Goal: Task Accomplishment & Management: Manage account settings

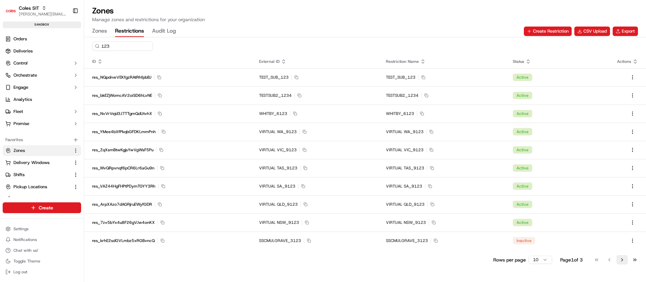
click at [620, 260] on button "Go to next page" at bounding box center [621, 259] width 11 height 9
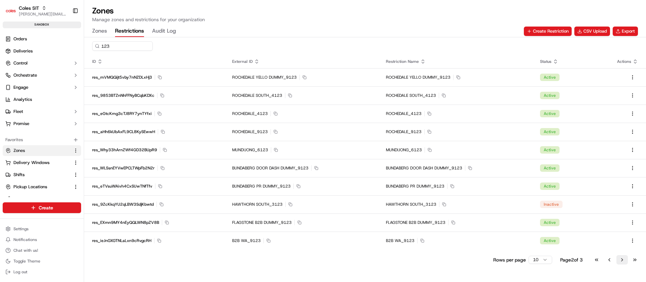
click at [620, 260] on button "Go to next page" at bounding box center [621, 259] width 11 height 9
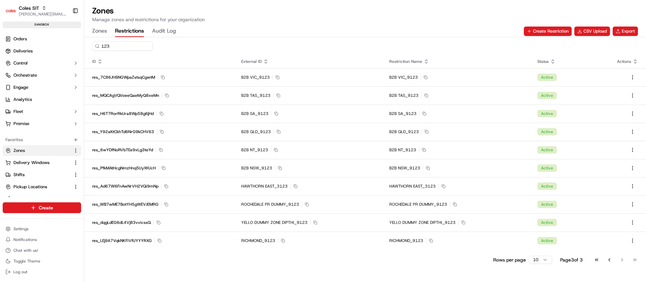
click at [621, 259] on div "Go to first page Go to previous page Go to next page Go to last page" at bounding box center [616, 259] width 50 height 9
click at [623, 264] on div "Go to first page Go to previous page Go to next page Go to last page" at bounding box center [616, 259] width 50 height 9
click at [609, 259] on button "Go to previous page" at bounding box center [609, 259] width 11 height 9
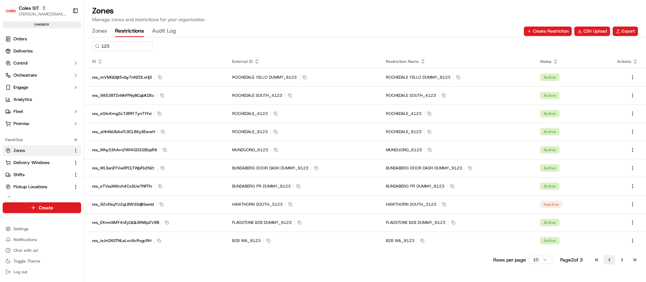
click at [609, 259] on button "Go to previous page" at bounding box center [609, 259] width 11 height 9
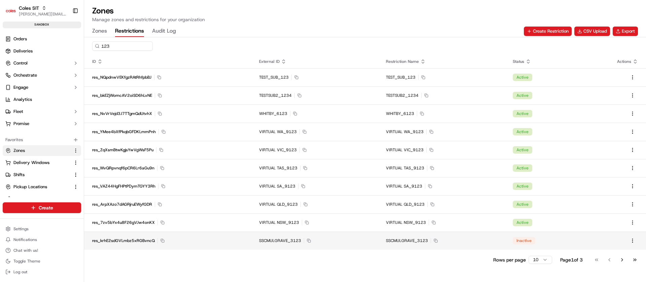
click at [327, 238] on div "SSCMULGRAVE_3123 Copy SSCMULGRAVE_3123" at bounding box center [314, 240] width 111 height 5
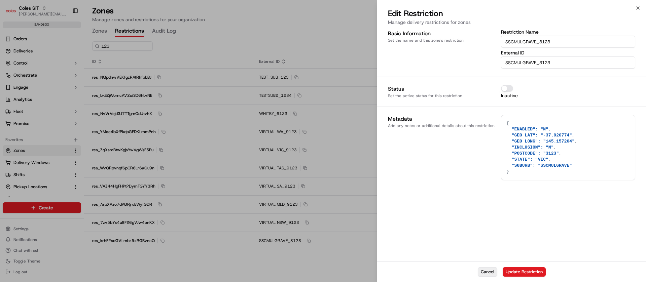
click at [481, 274] on button "Cancel" at bounding box center [488, 272] width 20 height 9
type textarea "{}"
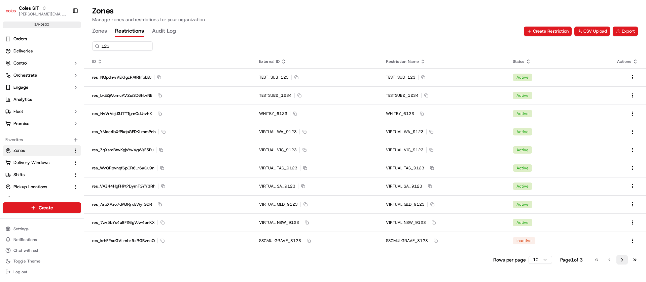
click at [621, 261] on button "Go to next page" at bounding box center [621, 259] width 11 height 9
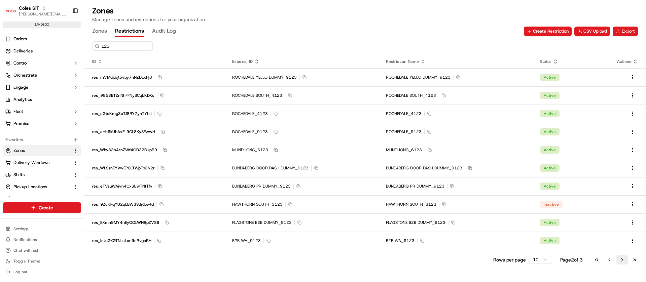
click at [621, 261] on button "Go to next page" at bounding box center [621, 259] width 11 height 9
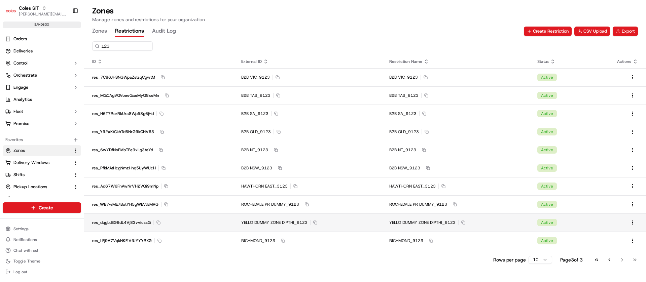
click at [257, 221] on span "YELLO DUMMY ZONE DIPTHI_9123" at bounding box center [274, 222] width 66 height 5
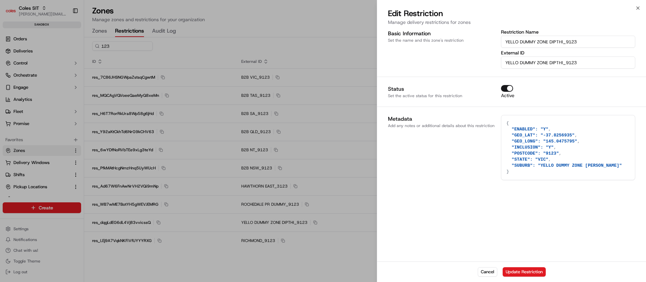
click at [628, 236] on div "Basic Information Set the name and this zone's restriction Restriction Name YEL…" at bounding box center [511, 145] width 269 height 234
drag, startPoint x: 487, startPoint y: 271, endPoint x: 482, endPoint y: 271, distance: 5.1
click at [487, 271] on button "Cancel" at bounding box center [488, 272] width 20 height 9
type textarea "{}"
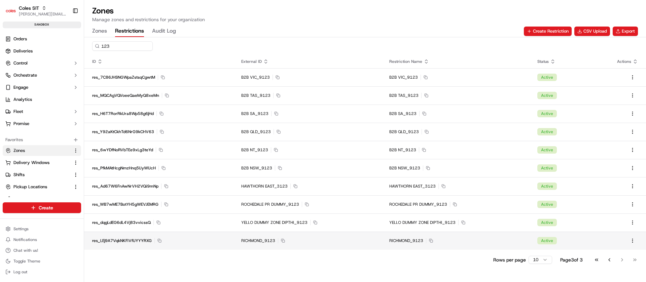
click at [257, 240] on span "RICHMOND_9123" at bounding box center [258, 240] width 34 height 5
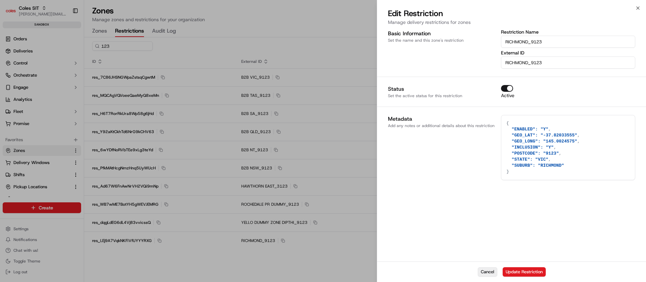
click at [490, 274] on button "Cancel" at bounding box center [488, 272] width 20 height 9
type textarea "{}"
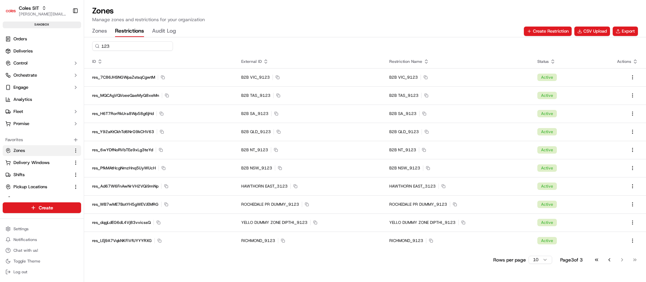
click at [128, 48] on input "123" at bounding box center [132, 45] width 81 height 9
paste input "9371"
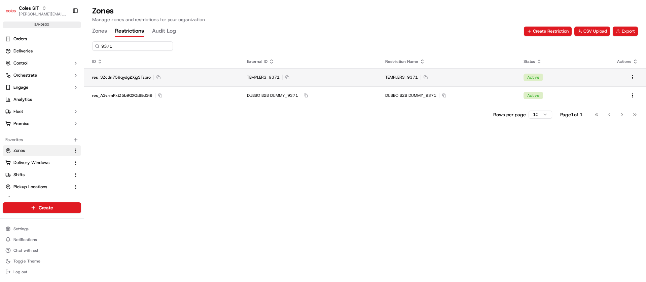
type input "9371"
click at [412, 77] on span "TEMPLERS_9371" at bounding box center [401, 77] width 33 height 5
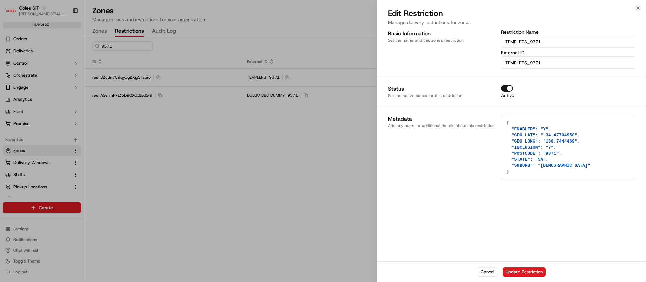
click at [542, 170] on textarea "{ "ENABLED": "Y", "GEO_LAT": "-34.47704958", "GEO_LONG": "138.7444469", "INCLUS…" at bounding box center [568, 147] width 134 height 65
click at [542, 166] on textarea "{ "ENABLED": "Y", "GEO_LAT": "-34.47704958", "GEO_LONG": "138.7444469", "INCLUS…" at bounding box center [568, 147] width 134 height 65
click at [491, 273] on button "Cancel" at bounding box center [488, 272] width 20 height 9
type textarea "{}"
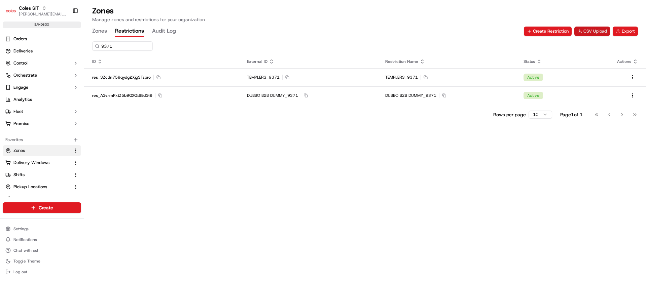
click at [585, 28] on button "CSV Upload" at bounding box center [592, 31] width 36 height 9
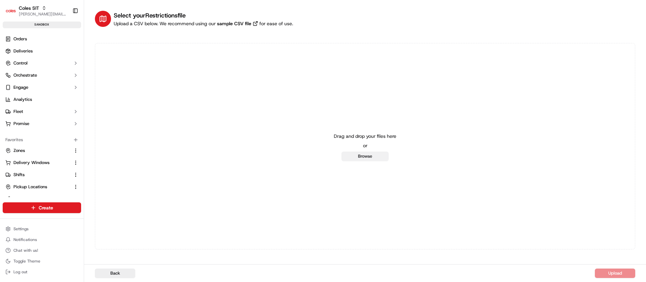
click at [372, 156] on button "Browse" at bounding box center [365, 156] width 47 height 9
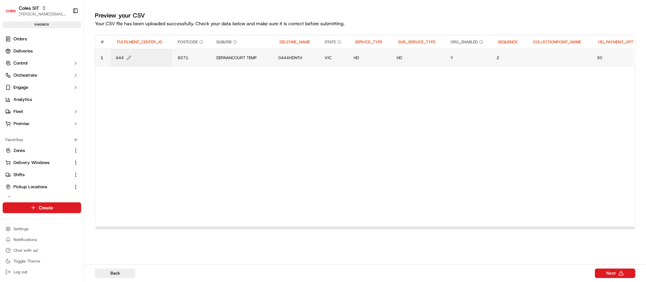
click at [118, 58] on span "444" at bounding box center [120, 57] width 8 height 5
click at [118, 58] on div "444" at bounding box center [155, 51] width 81 height 18
click at [124, 51] on input "444" at bounding box center [155, 51] width 75 height 12
type input "0444"
drag, startPoint x: 297, startPoint y: 231, endPoint x: 311, endPoint y: 231, distance: 13.8
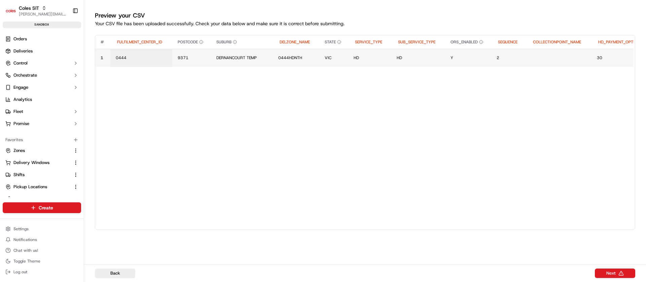
click at [311, 231] on div "# FULFILMENT_CENTER_ID POSTCODE SUBURB DELZONE_NAME STATE SERVICE_TYPE SUB_SERV…" at bounding box center [365, 142] width 540 height 215
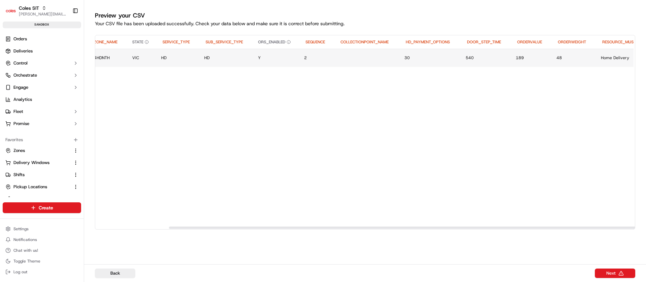
scroll to position [0, 199]
drag, startPoint x: 276, startPoint y: 226, endPoint x: 348, endPoint y: 227, distance: 72.0
click at [348, 227] on div at bounding box center [440, 228] width 539 height 2
click at [127, 61] on td "VIC" at bounding box center [135, 58] width 29 height 18
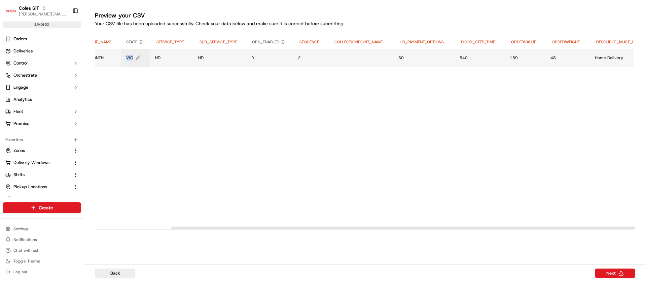
click at [134, 57] on button "VIC" at bounding box center [135, 57] width 18 height 5
click at [134, 57] on div "VIC" at bounding box center [167, 51] width 81 height 18
click at [139, 52] on input "VIC" at bounding box center [167, 51] width 75 height 12
type input "SA"
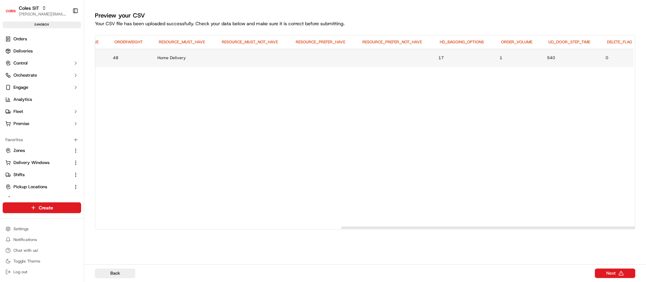
scroll to position [0, 644]
drag, startPoint x: 476, startPoint y: 229, endPoint x: 646, endPoint y: 233, distance: 170.0
click at [646, 229] on div at bounding box center [610, 228] width 539 height 2
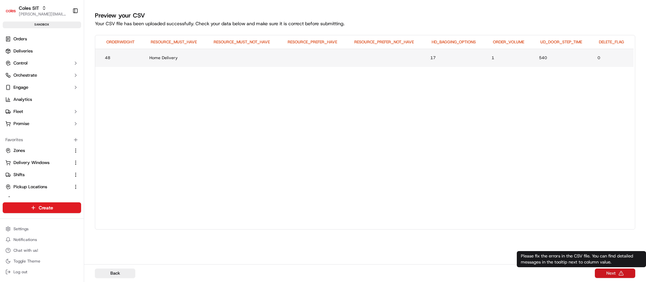
click at [606, 272] on button "Next" at bounding box center [615, 273] width 40 height 9
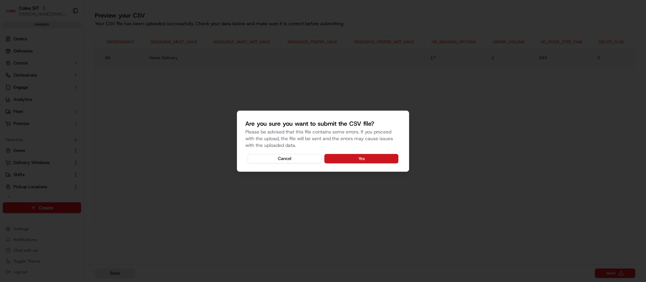
click at [367, 157] on button "Yes" at bounding box center [361, 158] width 74 height 9
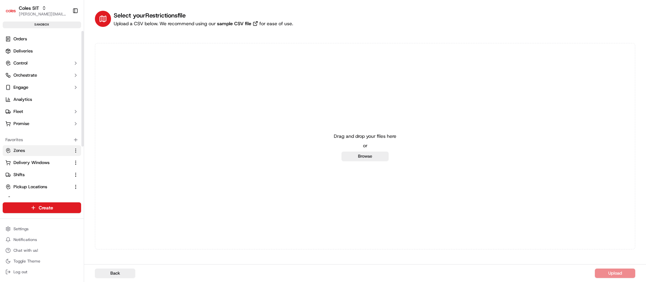
click at [29, 149] on link "Zones" at bounding box center [37, 151] width 65 height 6
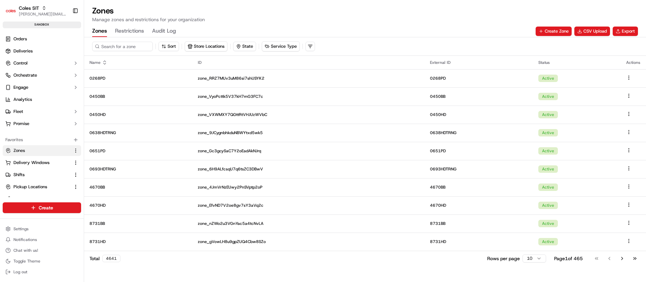
click at [134, 29] on button "Restrictions" at bounding box center [129, 31] width 29 height 11
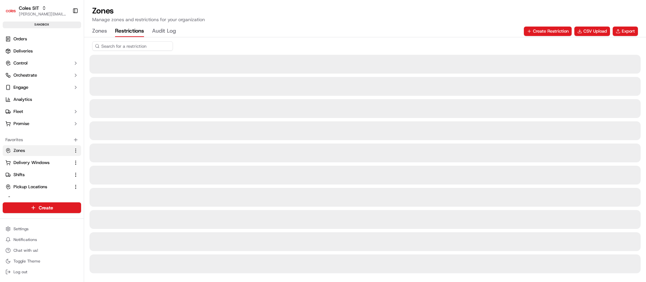
click at [135, 44] on input at bounding box center [132, 45] width 81 height 9
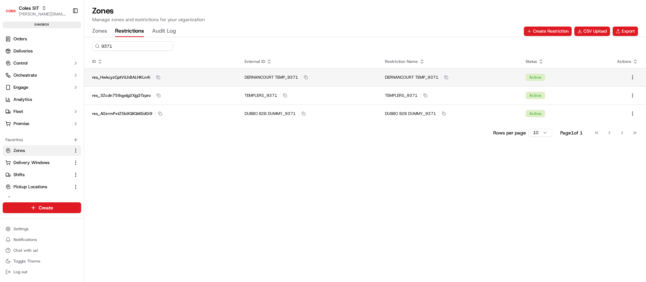
type input "9371"
click at [222, 77] on div "res_HwkcyzCptViLh8ALHKLn4i Copy res_HwkcyzCptViLh8ALHKLn4i" at bounding box center [160, 77] width 136 height 5
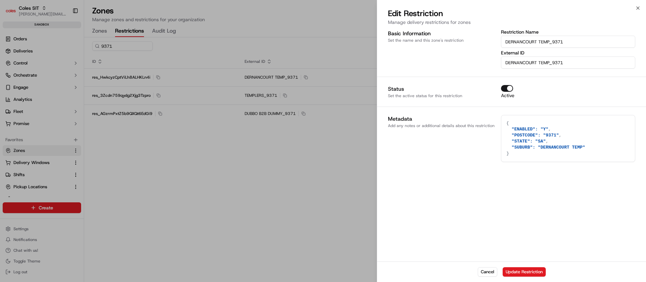
click at [504, 160] on textarea "{ "ENABLED": "Y", "POSTCODE": "9371", "STATE": "SA", "SUBURB": "DERNANCOURT TEM…" at bounding box center [568, 138] width 134 height 46
type textarea "{}"
click at [25, 117] on div at bounding box center [323, 141] width 646 height 282
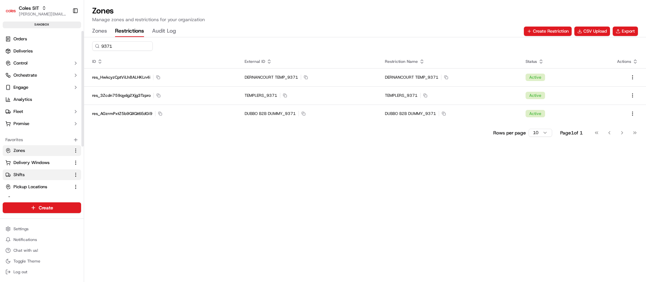
click at [26, 174] on link "Shifts" at bounding box center [37, 175] width 65 height 6
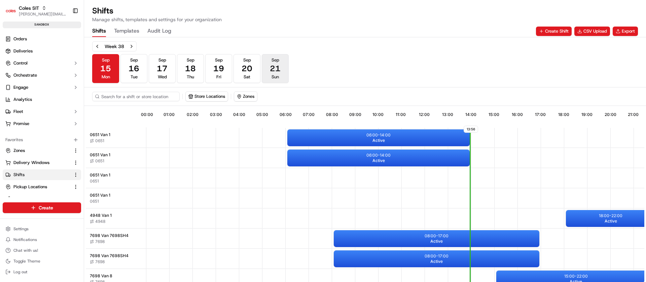
click at [274, 62] on span "Sep" at bounding box center [276, 60] width 8 height 6
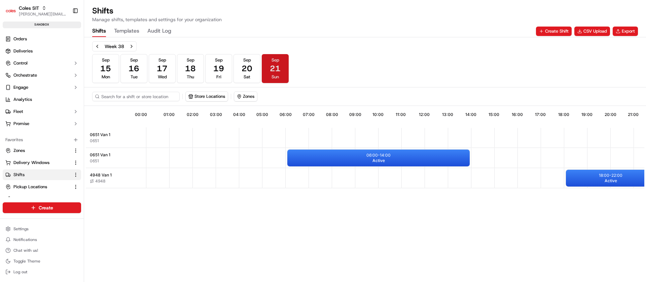
scroll to position [0, 59]
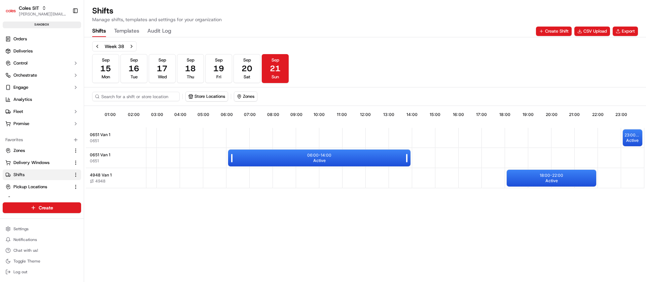
click at [313, 162] on div "06:00 - 14:00 Active" at bounding box center [319, 158] width 182 height 17
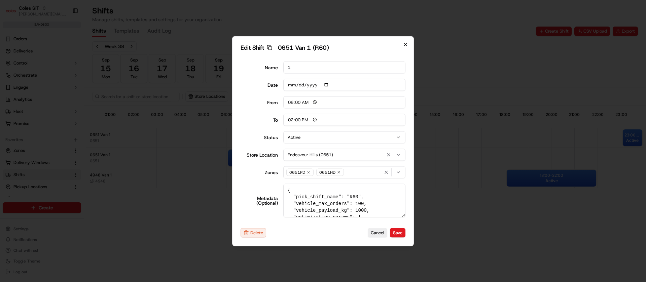
click at [403, 46] on icon "button" at bounding box center [405, 44] width 5 height 5
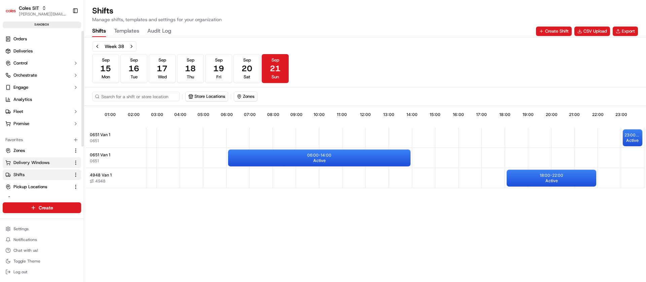
click at [32, 161] on span "Delivery Windows" at bounding box center [31, 163] width 36 height 6
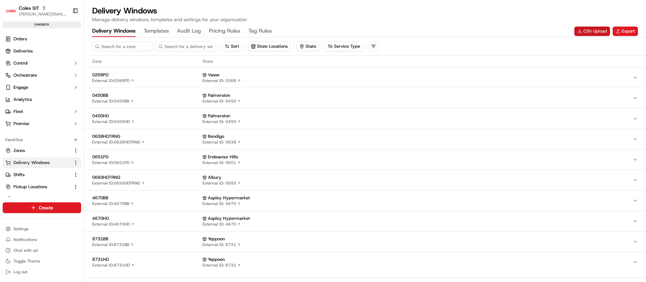
click at [587, 32] on button "CSV Upload" at bounding box center [592, 31] width 36 height 9
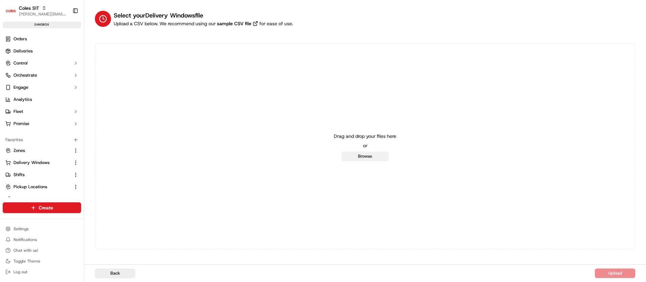
click at [376, 155] on button "Browse" at bounding box center [365, 156] width 47 height 9
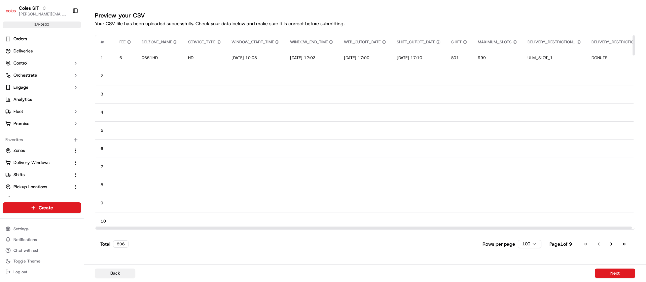
click at [111, 272] on button "Back" at bounding box center [115, 273] width 40 height 9
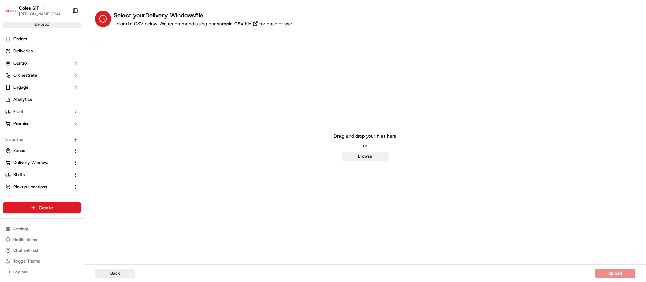
click at [356, 161] on button "Browse" at bounding box center [365, 156] width 47 height 9
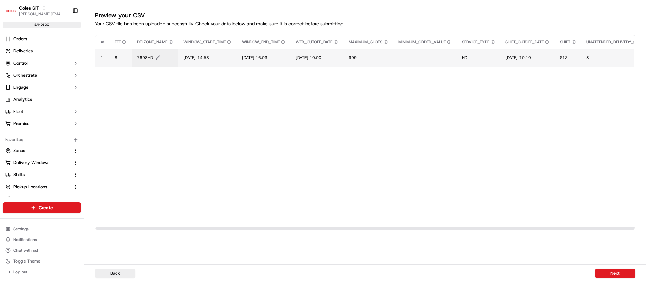
click at [150, 59] on span "7698HD" at bounding box center [145, 57] width 16 height 5
click at [150, 59] on div "7698HD" at bounding box center [177, 51] width 81 height 18
click at [154, 49] on input "7698HD" at bounding box center [177, 51] width 75 height 12
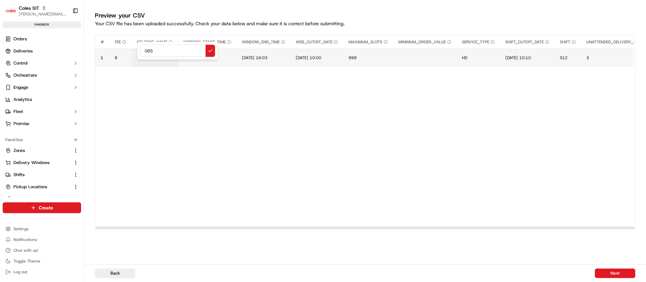
type input "0651"
click at [154, 56] on icon "Edit DELZONE_NAME value" at bounding box center [152, 58] width 5 height 5
click at [154, 56] on input "0651" at bounding box center [177, 51] width 75 height 12
click at [166, 55] on input "0651" at bounding box center [177, 51] width 75 height 12
type input "0651HD"
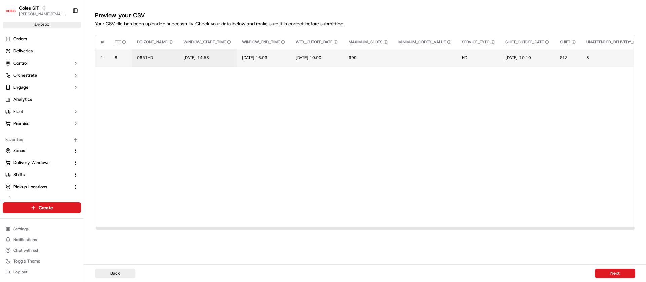
click at [186, 62] on td "26/08/2025 14:58" at bounding box center [207, 58] width 59 height 18
click at [186, 61] on td "26/08/2025 14:58" at bounding box center [207, 58] width 59 height 18
click at [192, 57] on span "26/08/2025 14:58" at bounding box center [196, 57] width 26 height 5
click at [192, 57] on div "26/08/2025 14:58" at bounding box center [224, 51] width 81 height 18
click at [192, 51] on input "26/08/2025 14:58" at bounding box center [224, 51] width 75 height 12
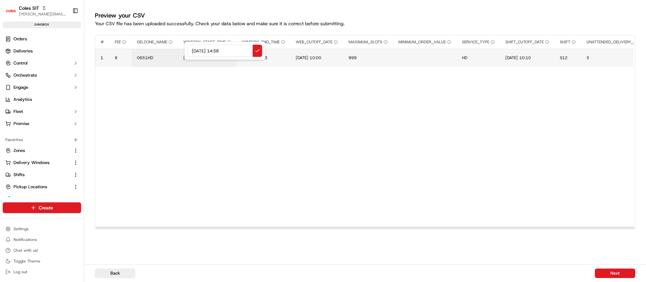
click at [192, 51] on input "26/08/2025 14:58" at bounding box center [224, 51] width 75 height 12
type input "21/09/2025 10:58"
click at [252, 61] on td "26/08/2025 16:03" at bounding box center [264, 58] width 54 height 18
click at [249, 55] on span "26/08/2025 16:03" at bounding box center [255, 57] width 26 height 5
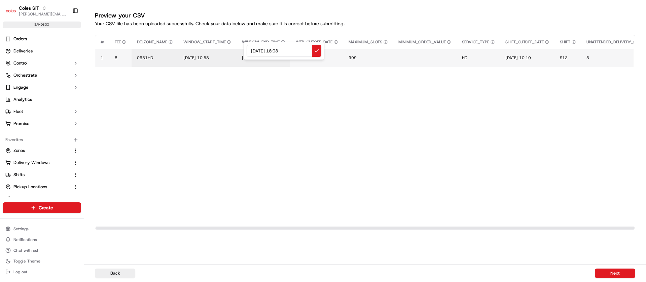
click at [249, 55] on input "26/08/2025 16:03" at bounding box center [284, 51] width 75 height 12
click at [253, 51] on input "26/08/2025 16:03" at bounding box center [284, 51] width 75 height 12
click at [253, 51] on input "226/08/2025 16:03" at bounding box center [284, 51] width 75 height 12
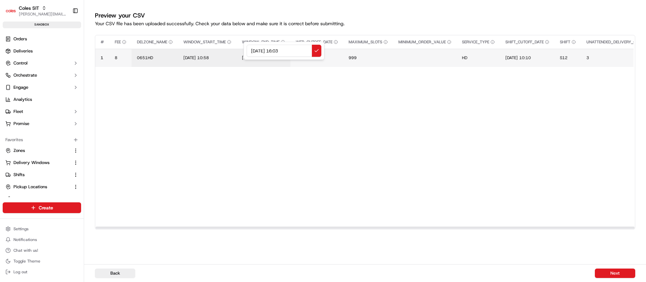
click at [264, 51] on input "21/08/2025 16:03" at bounding box center [284, 51] width 75 height 12
type input "21/09/2025 12:03"
click at [309, 61] on td "25/08/2025 10:00" at bounding box center [316, 58] width 53 height 18
click at [301, 57] on span "25/08/2025 10:00" at bounding box center [309, 57] width 26 height 5
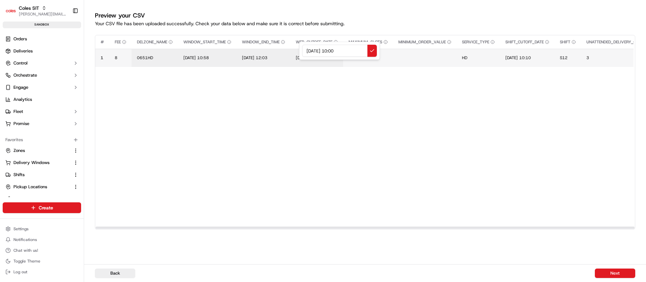
click at [301, 57] on div "25/08/2025 10:00" at bounding box center [339, 51] width 81 height 18
click at [309, 52] on input "25/08/2025 10:00" at bounding box center [339, 51] width 75 height 12
click at [320, 52] on input "21/08/2025 10:00" at bounding box center [339, 51] width 75 height 12
click at [340, 52] on input "21/09/2025 10:00" at bounding box center [339, 51] width 75 height 12
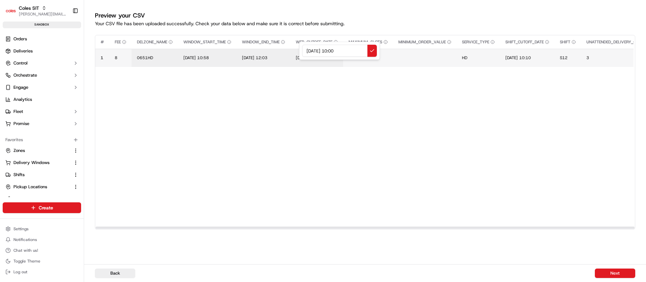
click at [310, 51] on input "21/09/2025 10:00" at bounding box center [339, 51] width 75 height 12
type input "20/09/2025 10:00"
click at [515, 52] on td "25/08/2025 10:10" at bounding box center [527, 58] width 55 height 18
click at [515, 59] on span "25/08/2025 10:10" at bounding box center [518, 57] width 26 height 5
click at [515, 59] on div "25/08/2025 10:10" at bounding box center [552, 51] width 81 height 18
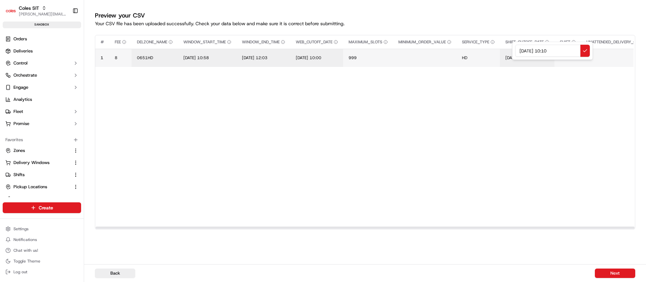
click at [524, 54] on input "25/08/2025 10:10" at bounding box center [552, 51] width 75 height 12
type input "20/09/2025 10:10"
click at [568, 58] on span "S12" at bounding box center [564, 57] width 8 height 5
click at [580, 54] on input "S12" at bounding box center [608, 51] width 75 height 12
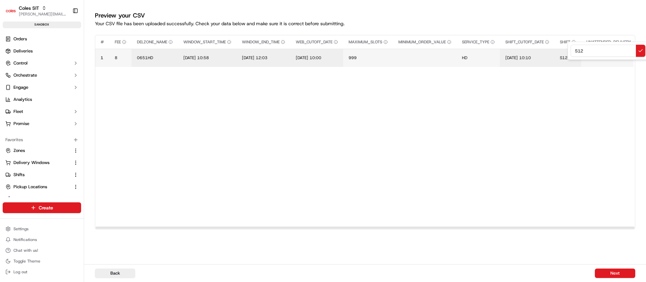
click at [580, 54] on input "S12" at bounding box center [608, 51] width 75 height 12
type input "R60"
click at [617, 269] on button "Next" at bounding box center [615, 273] width 40 height 9
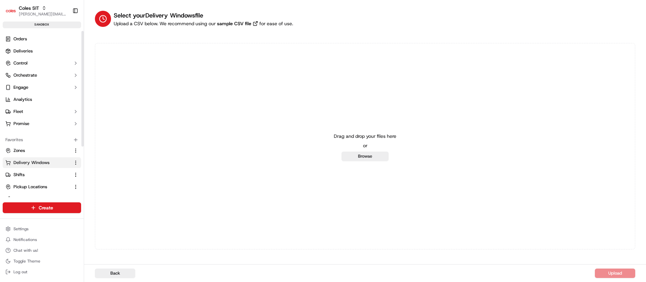
click at [31, 166] on button "Delivery Windows" at bounding box center [42, 162] width 78 height 11
click at [39, 161] on span "Delivery Windows" at bounding box center [31, 163] width 36 height 6
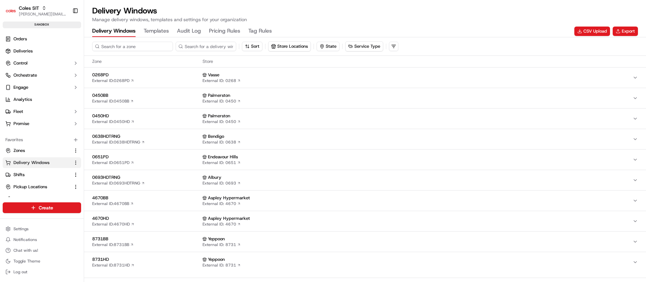
click at [123, 48] on input at bounding box center [132, 46] width 81 height 9
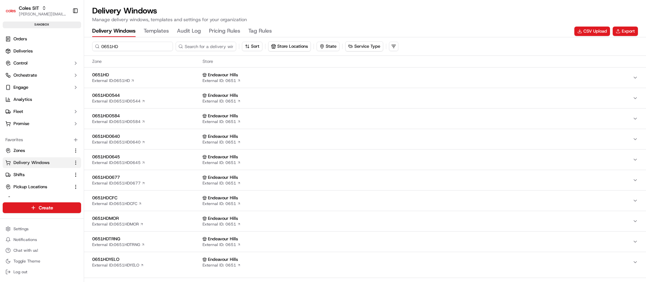
type input "0651HD"
click at [146, 74] on span "0651HD" at bounding box center [146, 75] width 108 height 6
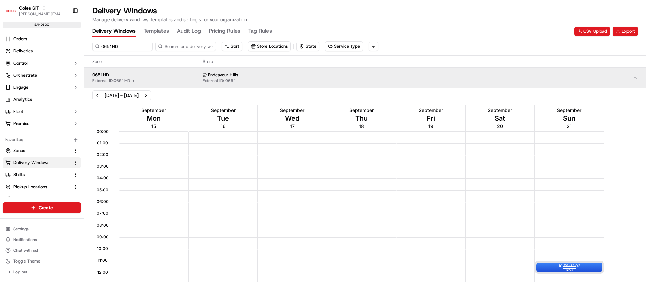
click at [587, 267] on div "10:58 - 12:03 R60" at bounding box center [569, 267] width 66 height 9
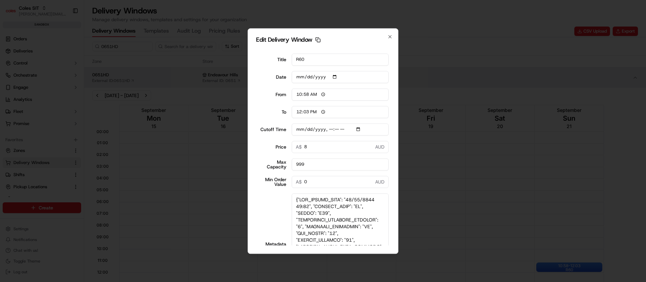
drag, startPoint x: 386, startPoint y: 215, endPoint x: 392, endPoint y: 302, distance: 86.7
click at [392, 282] on html "Coles SIT nirbhay.palsingh@coles.com.au Toggle Sidebar sandbox Orders Deliverie…" at bounding box center [323, 141] width 646 height 282
click at [389, 37] on icon "button" at bounding box center [389, 36] width 5 height 5
type input "2025-09-15"
type input "13:59"
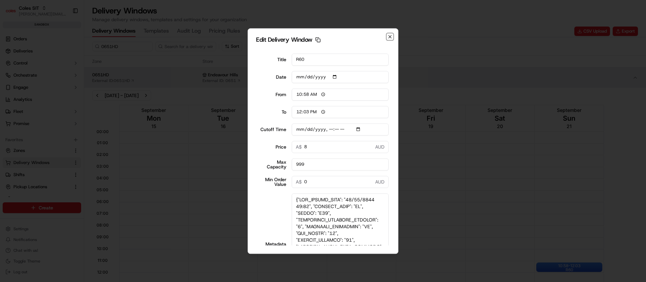
type input "14:59"
type input "2025-09-20T10:10"
type input "0"
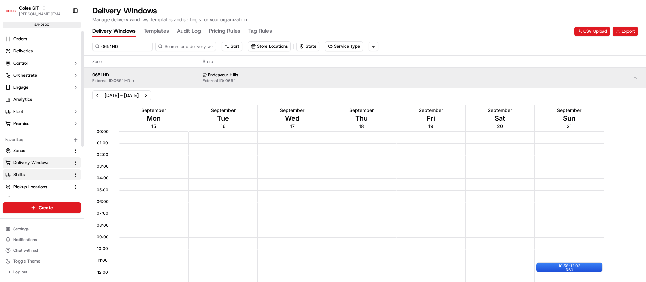
click at [28, 175] on link "Shifts" at bounding box center [37, 175] width 65 height 6
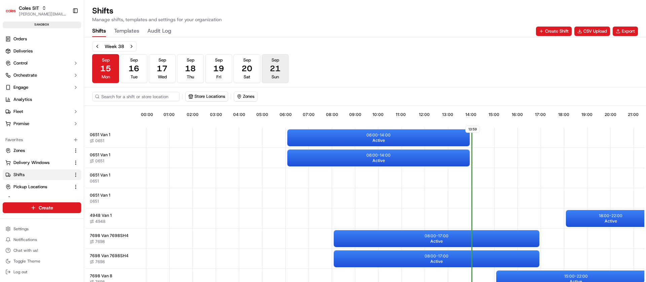
click at [272, 72] on span "21" at bounding box center [275, 68] width 11 height 11
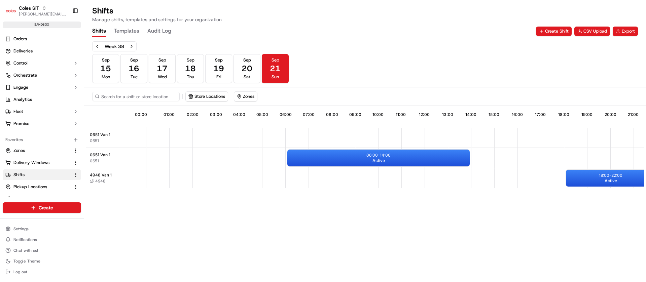
scroll to position [0, 59]
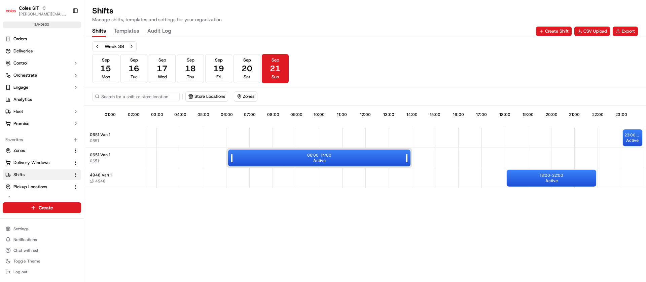
click at [310, 156] on p "06:00 - 14:00" at bounding box center [319, 155] width 24 height 5
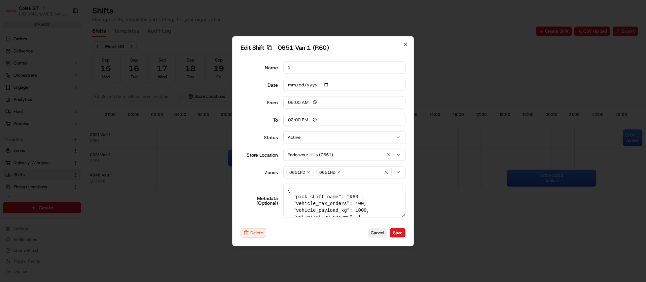
click at [405, 41] on div "Edit Shift Copy sft_4XXcaQ7SA3bA6X4GvYPjrD 0651 Van 1 (R60) Name 1 Date 2025-09…" at bounding box center [323, 141] width 182 height 210
click at [405, 42] on icon "button" at bounding box center [405, 44] width 5 height 5
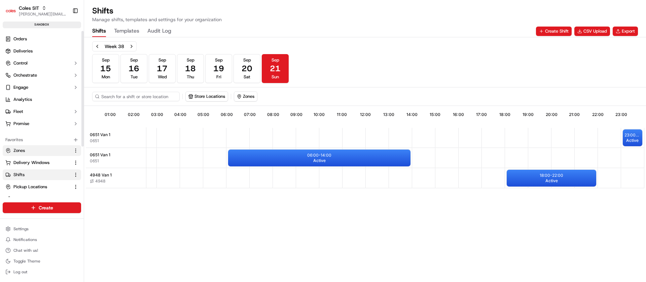
click at [25, 149] on link "Zones" at bounding box center [37, 151] width 65 height 6
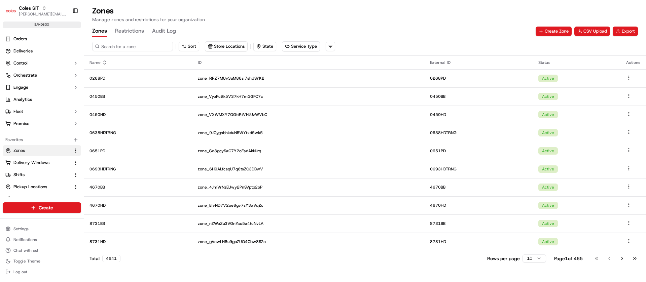
click at [129, 44] on input at bounding box center [132, 46] width 81 height 9
click at [154, 49] on input at bounding box center [132, 46] width 81 height 9
paste input "9371"
type input "9371"
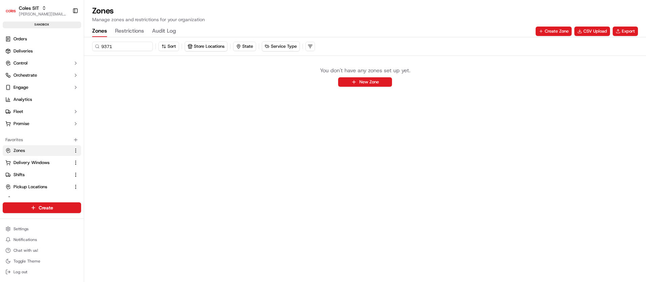
click at [133, 34] on button "Restrictions" at bounding box center [129, 31] width 29 height 11
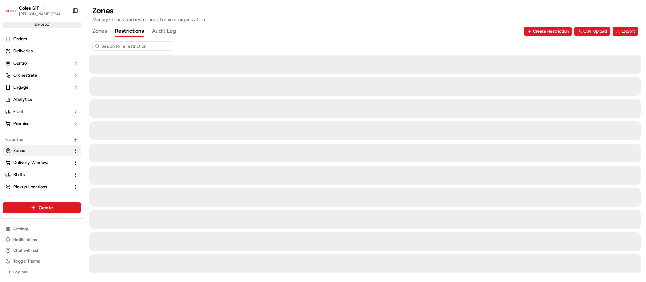
click at [138, 44] on input at bounding box center [132, 45] width 81 height 9
paste input "9371"
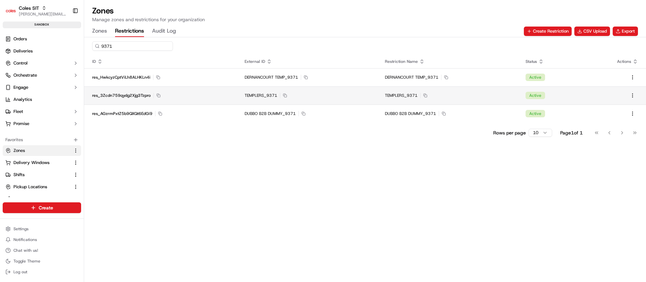
type input "9371"
click at [378, 97] on td "TEMPLERS_9371 Copy TEMPLERS_9371" at bounding box center [447, 95] width 141 height 18
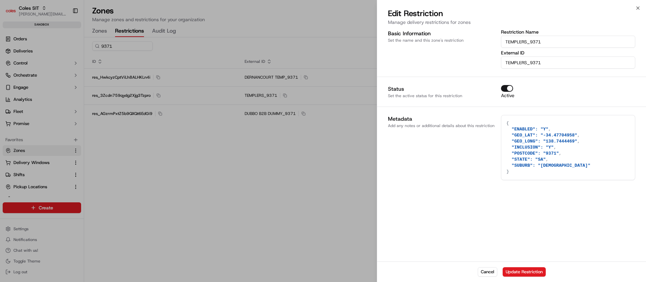
drag, startPoint x: 511, startPoint y: 128, endPoint x: 562, endPoint y: 162, distance: 60.9
click at [562, 163] on textarea "{ "ENABLED": "Y", "GEO_LAT": "-34.47704958", "GEO_LONG": "138.7444469", "INCLUS…" at bounding box center [568, 147] width 134 height 65
click at [491, 274] on button "Cancel" at bounding box center [488, 272] width 20 height 9
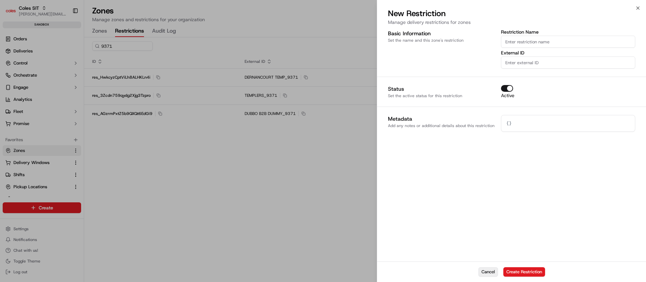
type textarea "{}"
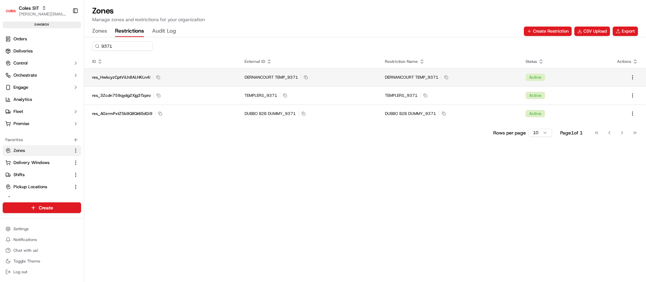
click at [343, 81] on td "DERNANCOURT TEMP_9371 Copy DERNANCOURT TEMP_9371" at bounding box center [307, 77] width 141 height 18
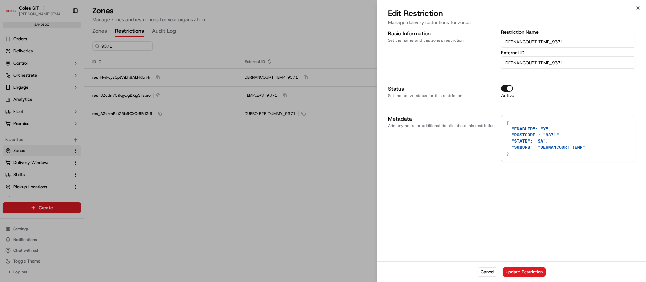
drag, startPoint x: 509, startPoint y: 129, endPoint x: 595, endPoint y: 145, distance: 86.8
click at [595, 145] on textarea "{ "ENABLED": "Y", "POSTCODE": "9371", "STATE": "SA", "SUBURB": "DERNANCOURT TEM…" at bounding box center [568, 138] width 134 height 46
click at [556, 135] on textarea "{ "ENABLED": "Y", "POSTCODE": "9371", "STATE": "SA", "SUBURB": "DERNANCOURT TEM…" at bounding box center [568, 138] width 134 height 46
drag, startPoint x: 553, startPoint y: 140, endPoint x: 501, endPoint y: 131, distance: 52.9
click at [501, 131] on div "Metadata Add any notes or additional details about this restriction { "ENABLED"…" at bounding box center [511, 138] width 247 height 47
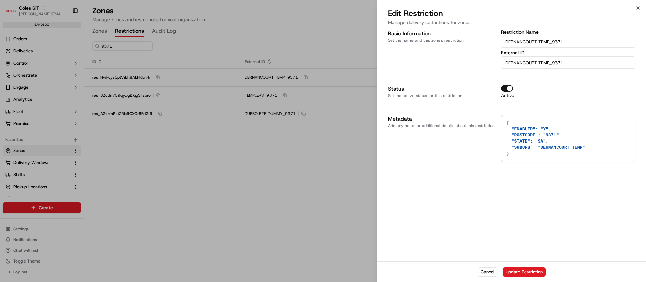
paste textarea ""ENABLED": "Y", "GEO_LAT": "-34.47704958", "GEO_LONG": "138.7444469", "INCLUSIO…"
type textarea "{ "ENABLED": "Y", "GEO_LAT": "-34.47704958", "GEO_LONG": "138.7444469", "INCLUS…"
paste textarea ""ENABLED": "Y", "GEO_LAT": "-34.47704958", "GEO_LONG": "138.7444469", "INCLUSIO…"
type textarea ""ENABLED": "Y", "GEO_LAT": "-34.47704958", "GEO_LONG": "138.7444469", "INCLUSIO…"
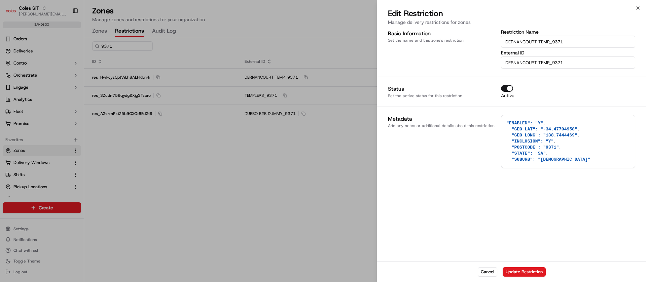
drag, startPoint x: 584, startPoint y: 134, endPoint x: 589, endPoint y: 154, distance: 20.7
click at [585, 193] on div "Basic Information Set the name and this zone's restriction Restriction Name DER…" at bounding box center [511, 145] width 269 height 234
click at [582, 156] on textarea ""ENABLED": "Y", "GEO_LAT": "-34.47704958", "GEO_LONG": "138.7444469", "INCLUSIO…" at bounding box center [568, 141] width 134 height 52
click at [581, 159] on textarea ""ENABLED": "Y", "GEO_LAT": "-34.47704958", "GEO_LONG": "138.7444469", "INCLUSIO…" at bounding box center [568, 141] width 134 height 52
click at [575, 134] on textarea ""ENABLED": "Y", "GEO_LAT": "-34.47704958", "GEO_LONG": "138.7444469", "INCLUSIO…" at bounding box center [568, 141] width 134 height 52
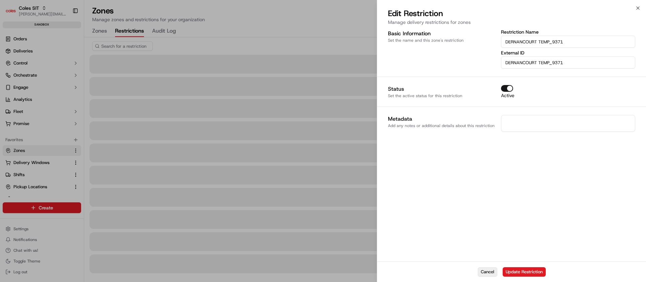
click at [485, 272] on button "Cancel" at bounding box center [488, 272] width 20 height 9
type textarea "{}"
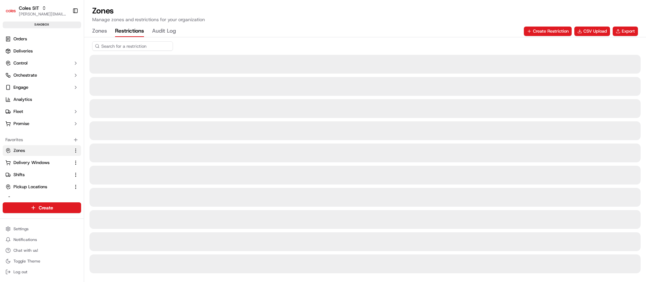
click at [124, 48] on input at bounding box center [132, 45] width 81 height 9
click at [125, 47] on input at bounding box center [132, 45] width 81 height 9
click at [126, 45] on input at bounding box center [132, 45] width 81 height 9
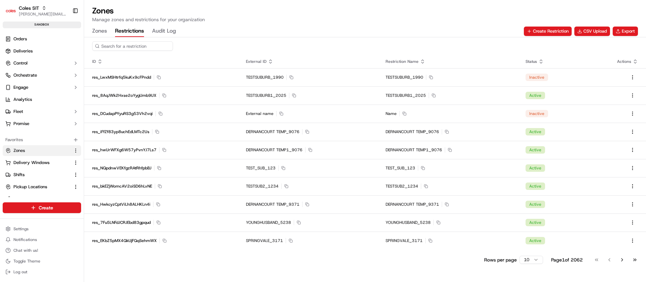
click at [150, 46] on input at bounding box center [132, 45] width 81 height 9
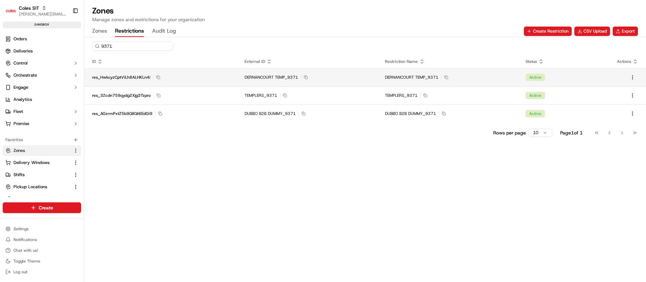
type input "9371"
click at [273, 79] on span "DERNANCOURT TEMP_9371" at bounding box center [272, 77] width 54 height 5
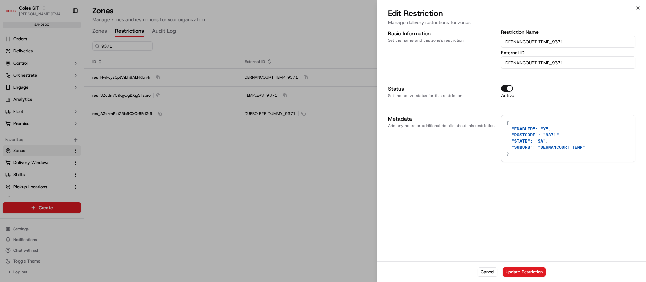
click at [584, 148] on textarea "{ "ENABLED": "Y", "POSTCODE": "9371", "STATE": "SA", "SUBURB": "DERNANCOURT TEM…" at bounding box center [568, 138] width 134 height 46
type input "9"
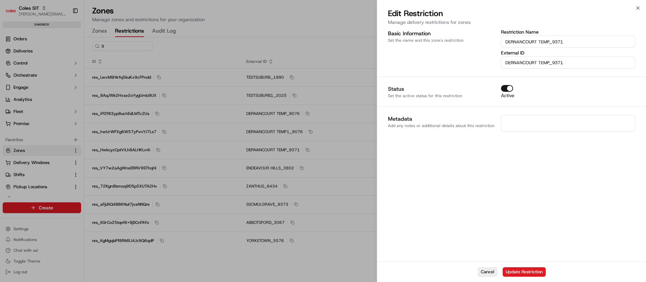
click at [491, 273] on button "Cancel" at bounding box center [488, 272] width 20 height 9
type textarea "{}"
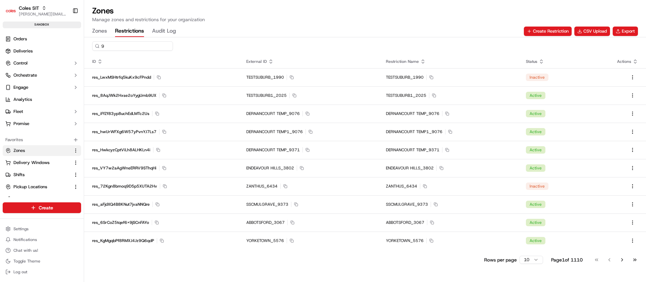
click at [137, 48] on input "9" at bounding box center [132, 45] width 81 height 9
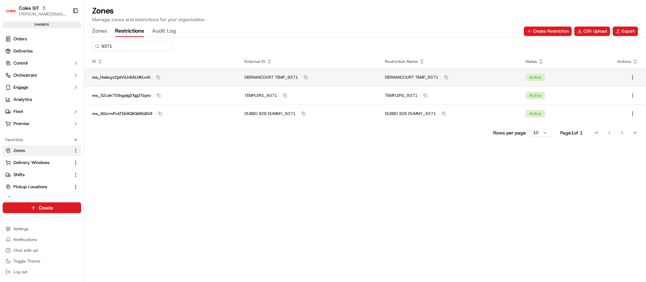
type input "9371"
click at [184, 80] on td "res_HwkcyzCptViLh8ALHKLn4i Copy res_HwkcyzCptViLh8ALHKLn4i" at bounding box center [160, 77] width 152 height 18
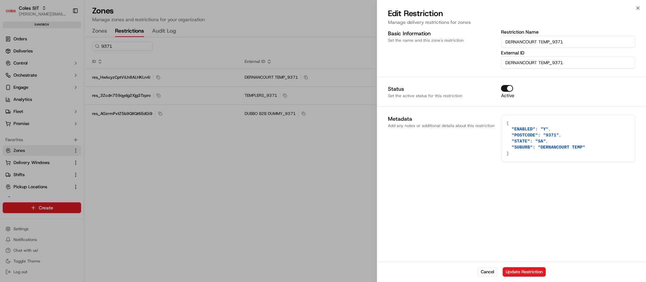
click at [574, 156] on textarea "{ "ENABLED": "Y", "POSTCODE": "9371", "STATE": "SA", "SUBURB": "DERNANCOURT TEM…" at bounding box center [568, 138] width 134 height 46
click at [507, 153] on textarea "{ "ENABLED": "Y", "POSTCODE": "9371", "STATE": "SA", "SUBURB": "DERNANCOURT TEM…" at bounding box center [568, 138] width 134 height 46
type input "9"
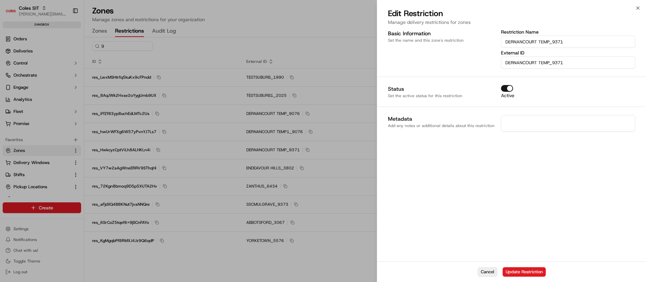
click at [482, 272] on button "Cancel" at bounding box center [488, 272] width 20 height 9
type textarea "{}"
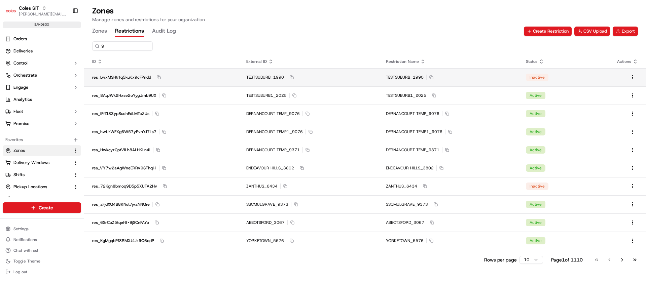
click at [308, 75] on div "TESTSUBURB_1990 Copy TESTSUBURB_1990" at bounding box center [308, 77] width 124 height 5
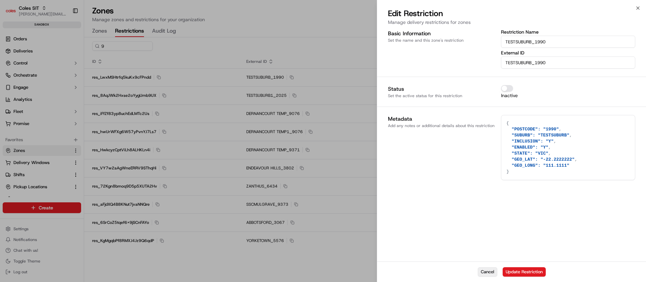
click at [494, 272] on button "Cancel" at bounding box center [488, 272] width 20 height 9
type textarea "{}"
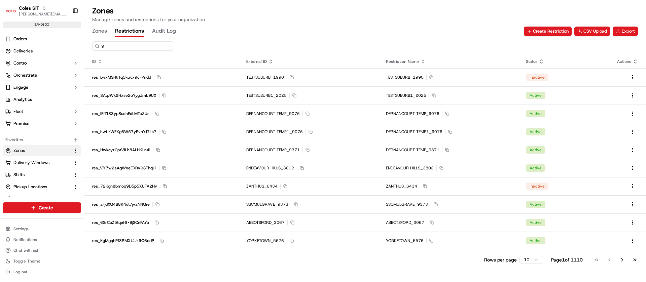
click at [134, 44] on input "9" at bounding box center [132, 45] width 81 height 9
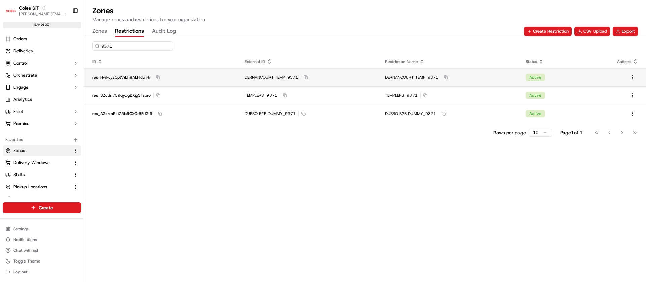
type input "9371"
click at [322, 78] on div "DERNANCOURT TEMP_9371 Copy DERNANCOURT TEMP_9371" at bounding box center [307, 77] width 125 height 5
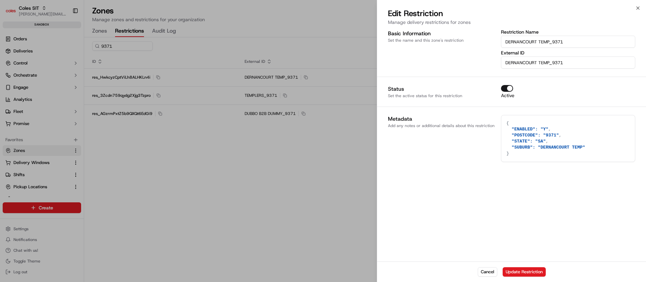
drag, startPoint x: 577, startPoint y: 150, endPoint x: 490, endPoint y: 145, distance: 87.6
click at [490, 145] on div "Metadata Add any notes or additional details about this restriction { "ENABLED"…" at bounding box center [511, 138] width 247 height 47
type textarea "{}"
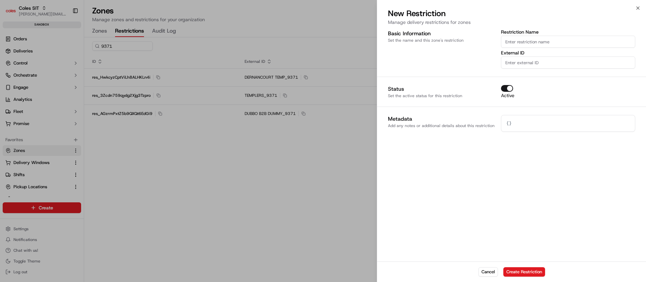
click at [197, 95] on div at bounding box center [323, 141] width 646 height 282
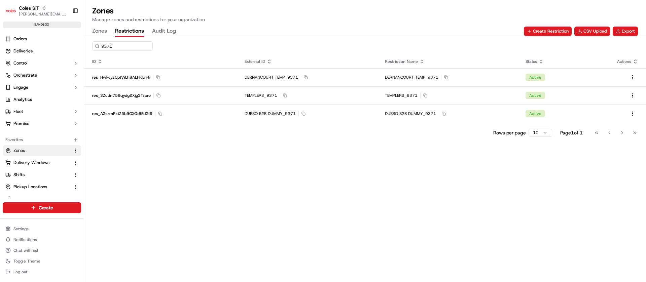
click at [197, 95] on div "res_3Zcdn759qydg2Xjg3Tzpro Copy res_3Zcdn759qydg2Xjg3Tzpro" at bounding box center [160, 95] width 136 height 5
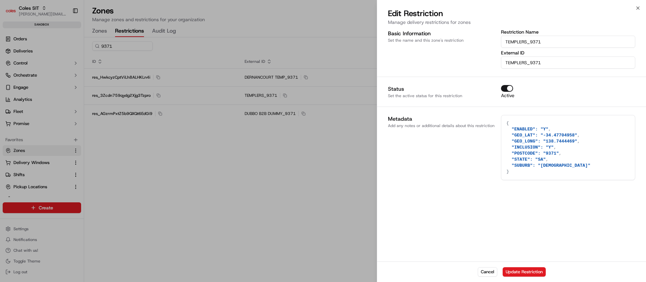
drag, startPoint x: 511, startPoint y: 146, endPoint x: 501, endPoint y: 121, distance: 26.7
click at [500, 123] on div "Metadata Add any notes or additional details about this restriction { "ENABLED"…" at bounding box center [511, 147] width 247 height 65
type textarea "{}"
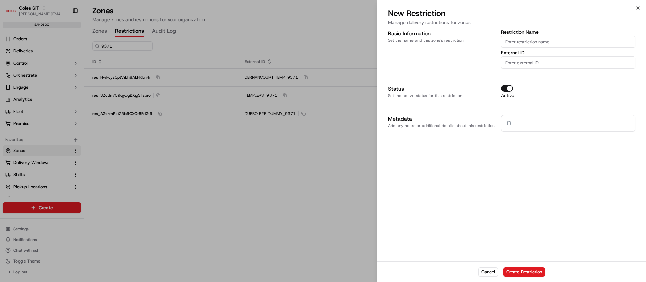
click at [250, 76] on div at bounding box center [323, 141] width 646 height 282
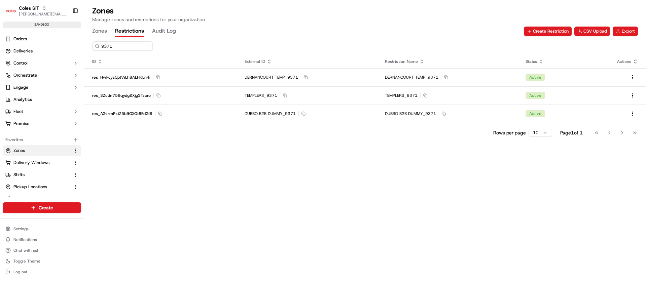
click at [250, 76] on span "DERNANCOURT TEMP_9371" at bounding box center [272, 77] width 54 height 5
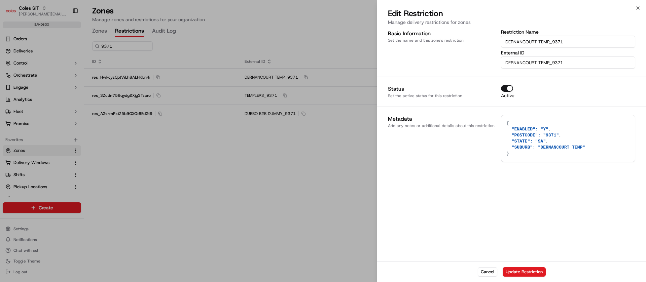
click at [561, 140] on textarea "{ "ENABLED": "Y", "POSTCODE": "9371", "STATE": "SA", "SUBURB": "DERNANCOURT TEM…" at bounding box center [568, 138] width 134 height 46
paste textarea ""SUBURB": "DERNANCOURT TEMP",{ "ENABLED": "Y", "GEO_LAT": "-34.47704958", "GEO_…"
type textarea ""SUBURB": "DERNANCOURT TEMP",{ "ENABLED": "Y", "GEO_LAT": "-34.47704958", "GEO_…"
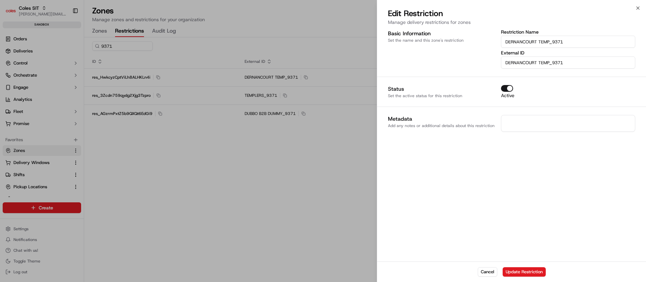
paste textarea ""SUBURB": "DERNANCOURT TEMP",{ "ENABLED": "Y", "GEO_LAT": "-34.47704958", "GEO_…"
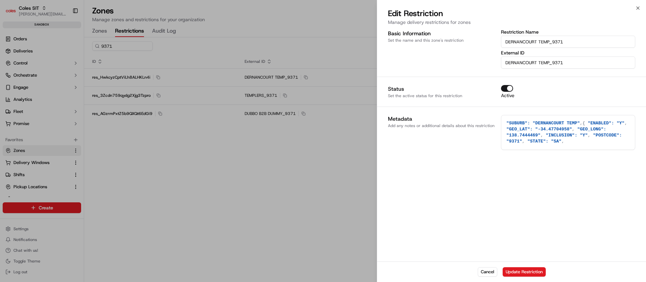
click at [580, 124] on textarea ""SUBURB": "DERNANCOURT TEMP",{ "ENABLED": "Y", "GEO_LAT": "-34.47704958", "GEO_…" at bounding box center [568, 132] width 134 height 34
click at [505, 123] on textarea ""SUBURB": "DERNANCOURT TEMP","ENABLED": "Y", "GEO_LAT": "-34.47704958", "GEO_LO…" at bounding box center [568, 132] width 134 height 34
click at [561, 143] on textarea "{"SUBURB": "DERNANCOURT TEMP","ENABLED": "Y", "GEO_LAT": "-34.47704958", "GEO_L…" at bounding box center [568, 132] width 134 height 34
type textarea "{"SUBURB": "DERNANCOURT TEMP","ENABLED": "Y", "GEO_LAT": "-34.47704958", "GEO_L…"
click at [518, 274] on button "Update Restriction" at bounding box center [524, 272] width 43 height 9
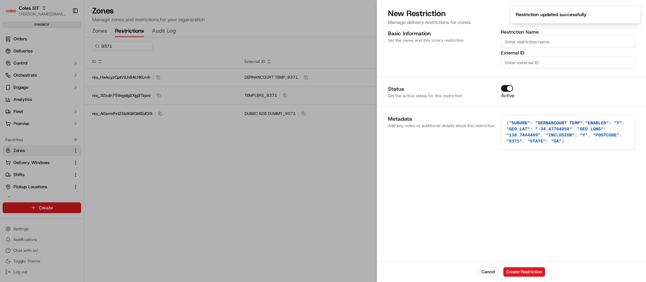
type textarea "{}"
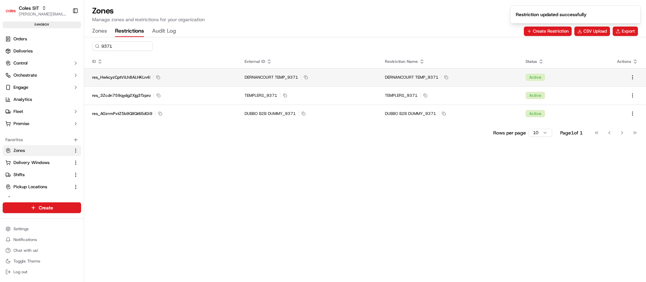
click at [339, 76] on div "DERNANCOURT TEMP_9371 Copy DERNANCOURT TEMP_9371" at bounding box center [307, 77] width 125 height 5
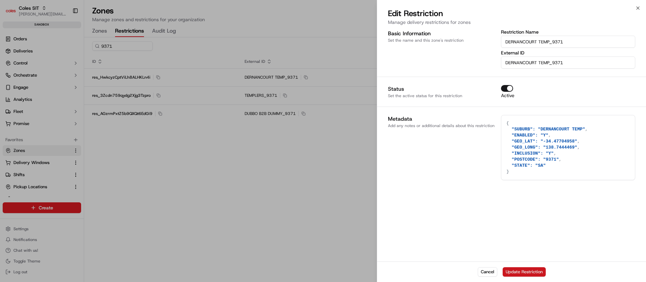
click at [532, 275] on button "Update Restriction" at bounding box center [524, 272] width 43 height 9
type textarea "{}"
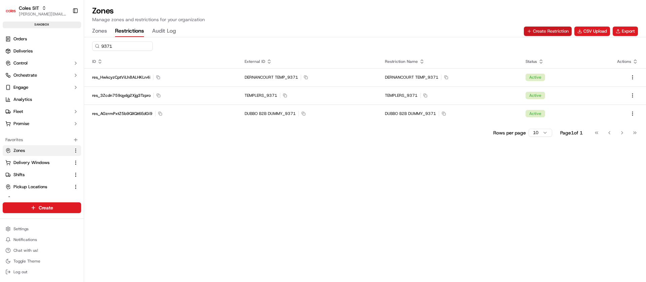
click at [556, 28] on button "Create Restriction" at bounding box center [548, 31] width 48 height 9
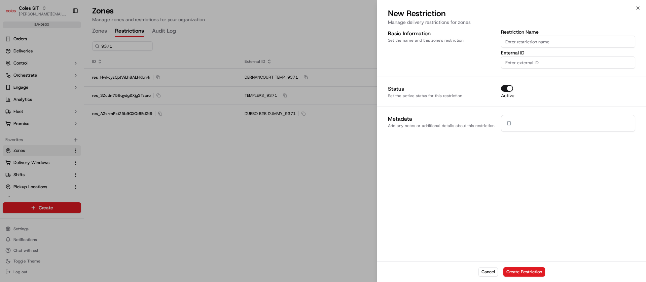
click at [545, 41] on input "Restriction Name" at bounding box center [568, 42] width 134 height 12
click at [246, 77] on div at bounding box center [323, 141] width 646 height 282
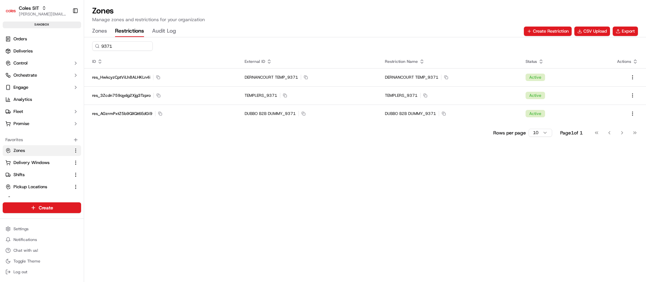
click at [246, 77] on span "DERNANCOURT TEMP_9371" at bounding box center [272, 77] width 54 height 5
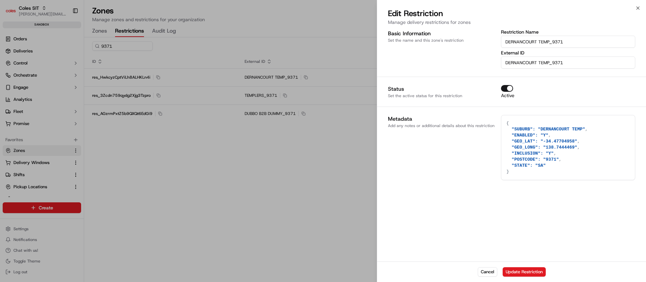
type textarea "{}"
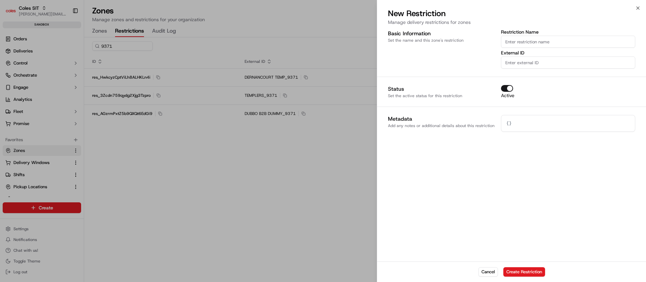
click at [246, 77] on div at bounding box center [323, 141] width 646 height 282
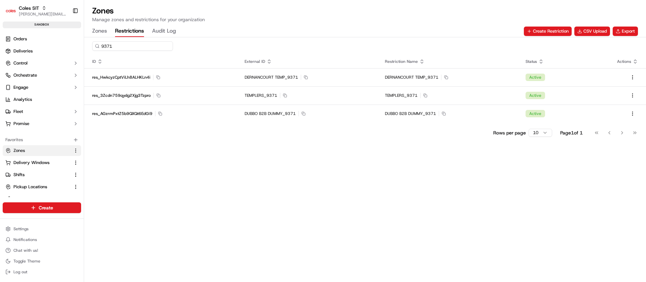
click at [130, 46] on input "9371" at bounding box center [132, 45] width 81 height 9
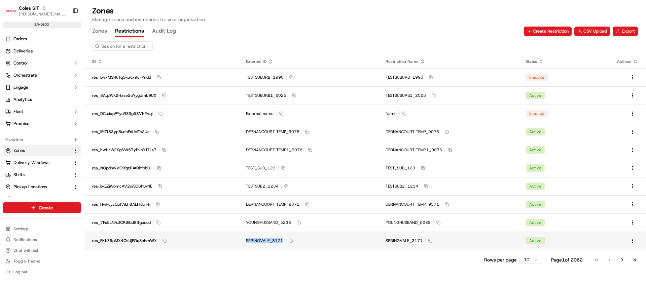
drag, startPoint x: 239, startPoint y: 240, endPoint x: 283, endPoint y: 243, distance: 43.5
click at [283, 243] on td "SPRINGVALE_3171 Copy SPRINGVALE_3171" at bounding box center [308, 241] width 140 height 18
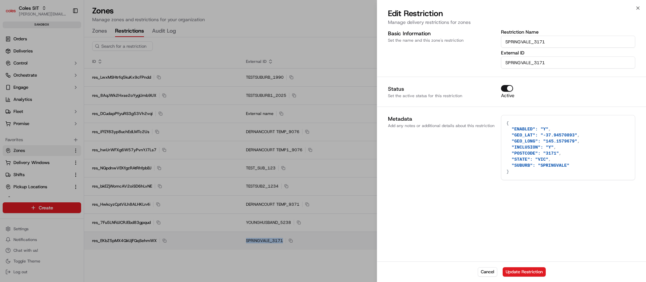
copy span "SPRINGVALE_3171"
click at [524, 37] on input "SPRINGVALE_3171" at bounding box center [568, 42] width 134 height 12
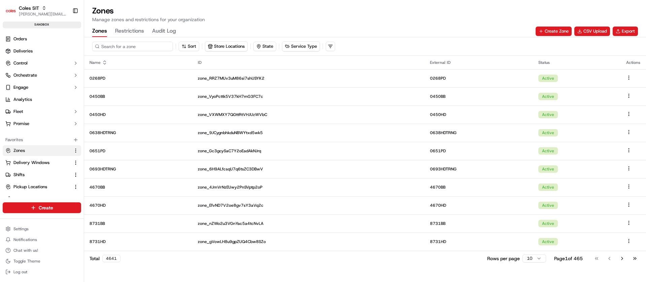
click at [117, 45] on input at bounding box center [132, 46] width 81 height 9
type input "0444"
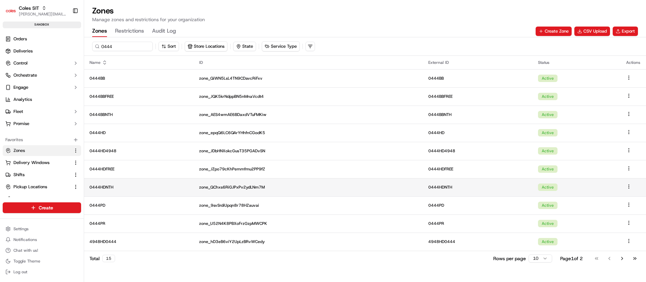
click at [131, 190] on p "0444HDNTH" at bounding box center [139, 187] width 99 height 5
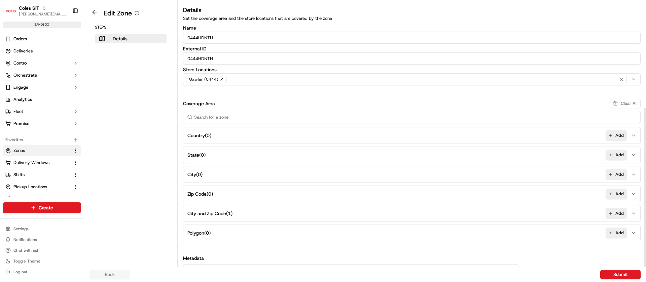
scroll to position [178, 0]
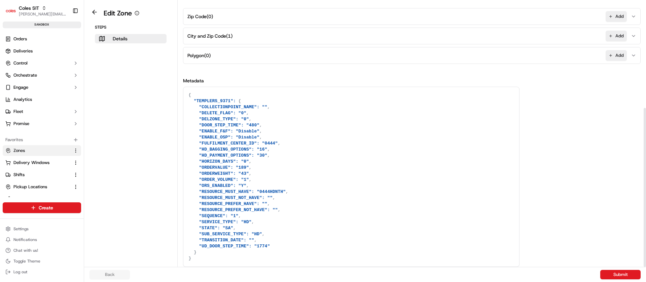
drag, startPoint x: 285, startPoint y: 123, endPoint x: 327, endPoint y: 288, distance: 169.7
click at [327, 282] on html "Coles SIT nirbhay.palsingh@coles.com.au Toggle Sidebar sandbox Orders Deliverie…" at bounding box center [323, 141] width 646 height 282
click at [294, 163] on textarea "{ "TEMPLERS_9371": { "COLLECTIONPOINT_NAME": "", "DELETE_FLAG": "0", "DELZONE_T…" at bounding box center [351, 177] width 336 height 180
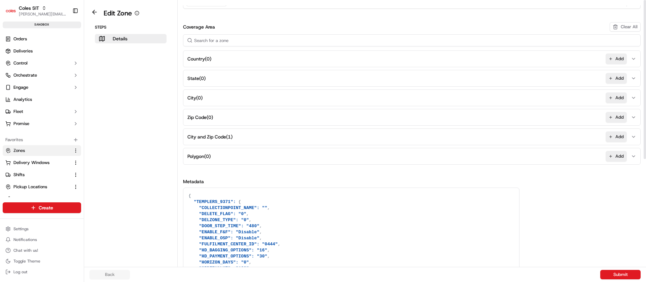
scroll to position [0, 0]
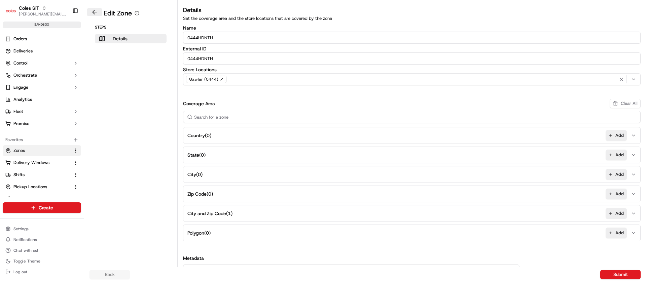
click at [96, 8] on button at bounding box center [94, 12] width 15 height 8
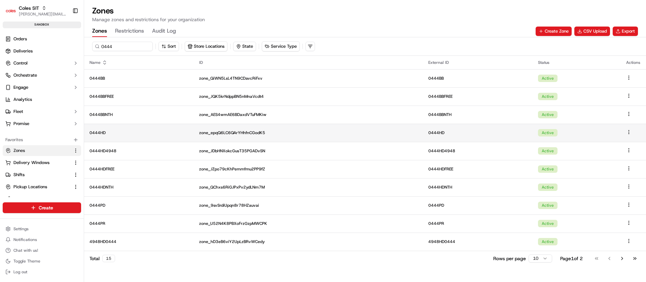
click at [131, 131] on p "0444HD" at bounding box center [139, 132] width 99 height 5
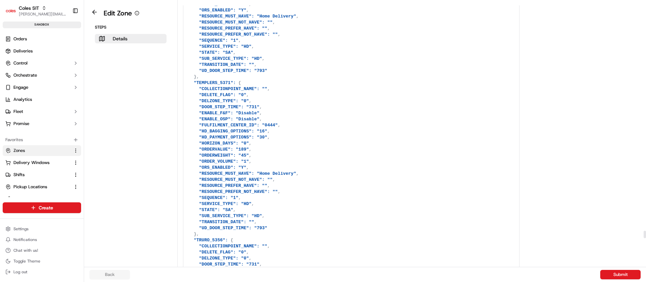
scroll to position [8278, 0]
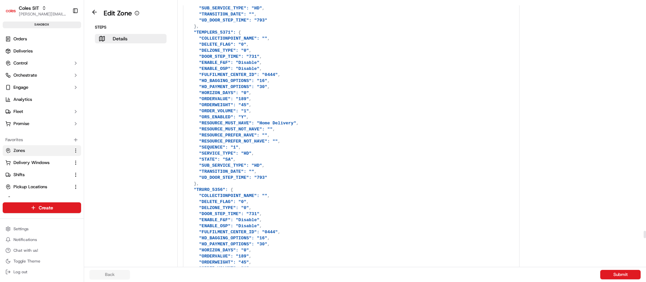
drag, startPoint x: 190, startPoint y: 186, endPoint x: 208, endPoint y: 196, distance: 19.7
drag, startPoint x: 192, startPoint y: 191, endPoint x: 221, endPoint y: 189, distance: 29.4
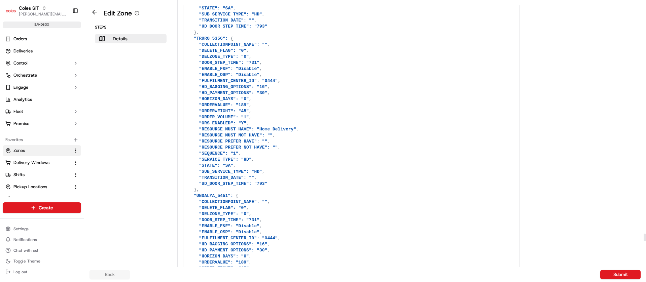
scroll to position [8581, 0]
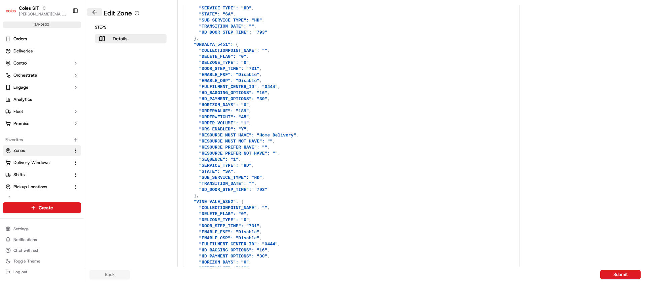
click at [94, 10] on button at bounding box center [94, 12] width 15 height 8
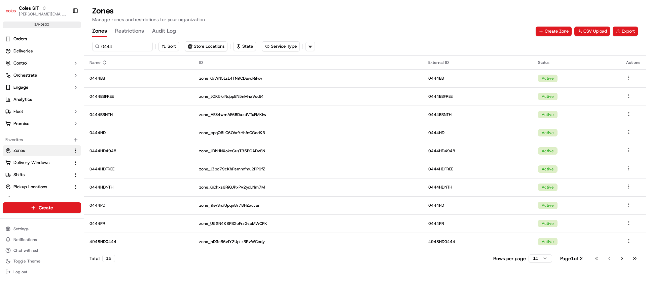
click at [126, 28] on button "Restrictions" at bounding box center [129, 31] width 29 height 11
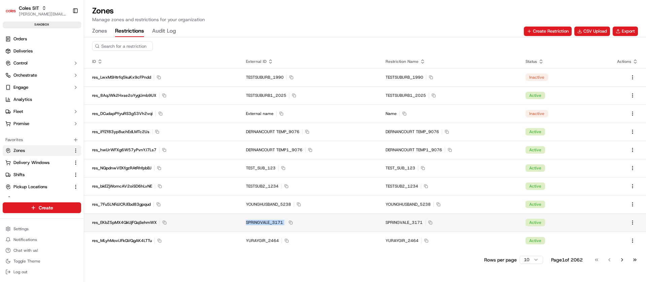
drag, startPoint x: 242, startPoint y: 224, endPoint x: 287, endPoint y: 222, distance: 45.5
click at [287, 222] on td "SPRINGVALE_3171 Copy SPRINGVALE_3171" at bounding box center [308, 223] width 140 height 18
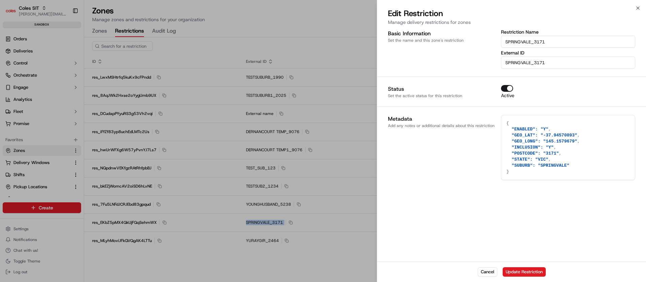
copy div "SPRINGVALE_3171 Copy SPRINGVALE_3171"
type textarea "{}"
click at [327, 258] on div at bounding box center [323, 141] width 646 height 282
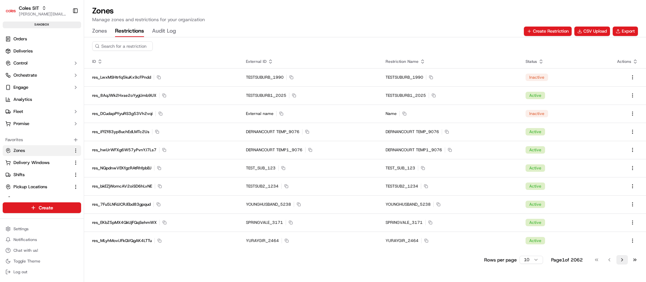
click at [618, 262] on button "Go to next page" at bounding box center [621, 259] width 11 height 9
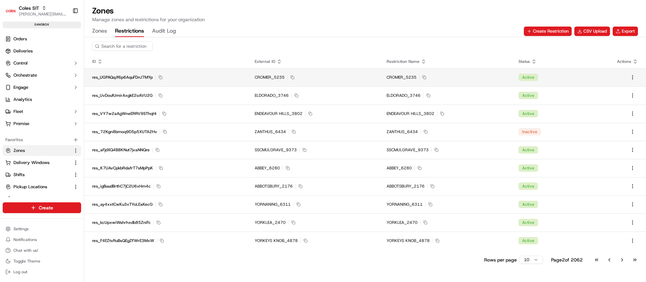
click at [277, 78] on span "CROMER_5235" at bounding box center [270, 77] width 30 height 5
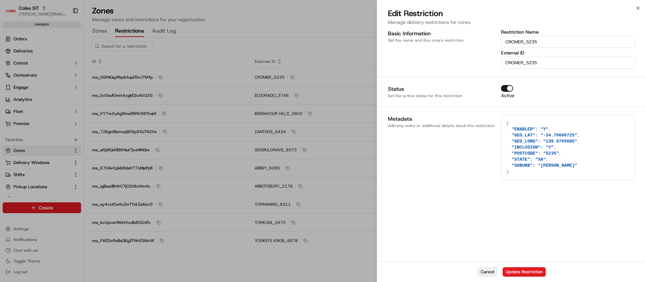
click at [490, 273] on button "Cancel" at bounding box center [488, 272] width 20 height 9
type textarea "{}"
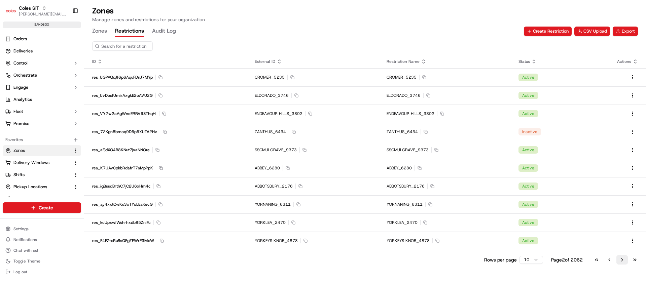
click at [625, 261] on button "Go to next page" at bounding box center [621, 259] width 11 height 9
click at [620, 262] on button "Go to next page" at bounding box center [621, 259] width 11 height 9
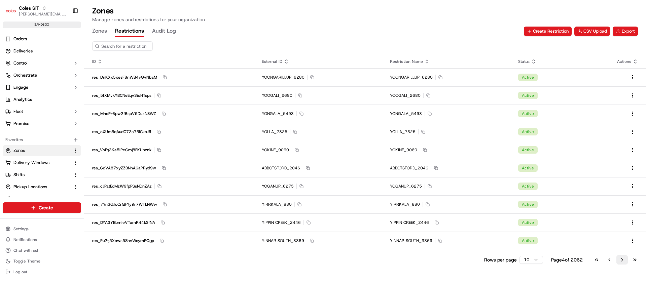
click at [620, 262] on button "Go to next page" at bounding box center [621, 259] width 11 height 9
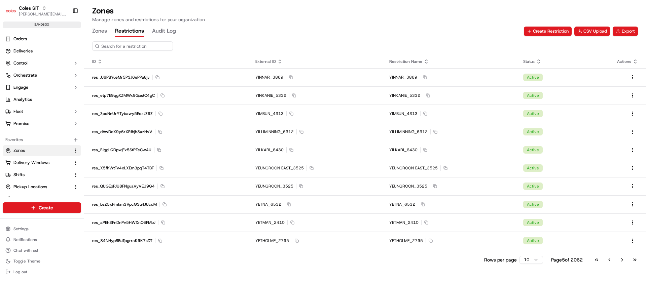
click at [142, 47] on input at bounding box center [132, 45] width 81 height 9
click at [142, 48] on input at bounding box center [132, 45] width 81 height 9
paste input "0444HDNTH"
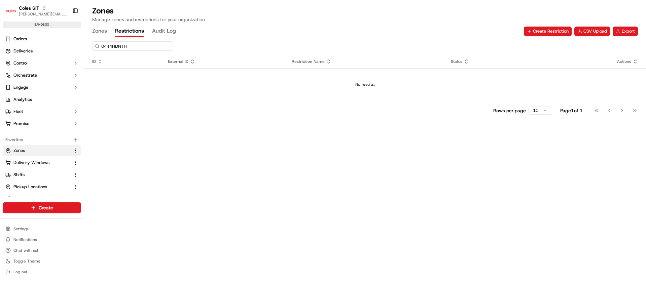
click at [138, 47] on input "0444HDNTH" at bounding box center [132, 45] width 81 height 9
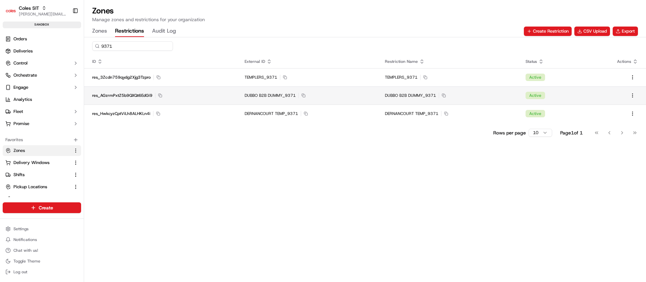
type input "9371"
click at [196, 98] on td "res_AGzrmPxtZ5b9QXQt6EdGi9 Copy res_AGzrmPxtZ5b9QXQt6EdGi9" at bounding box center [160, 95] width 152 height 18
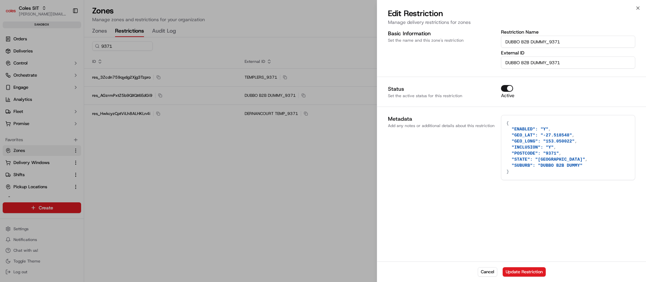
click at [537, 64] on input "DUBBO B2B DUMMY_9371" at bounding box center [568, 63] width 134 height 12
type textarea "{}"
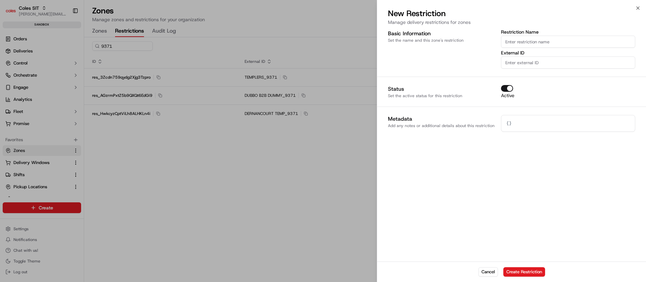
click at [37, 152] on div at bounding box center [323, 141] width 646 height 282
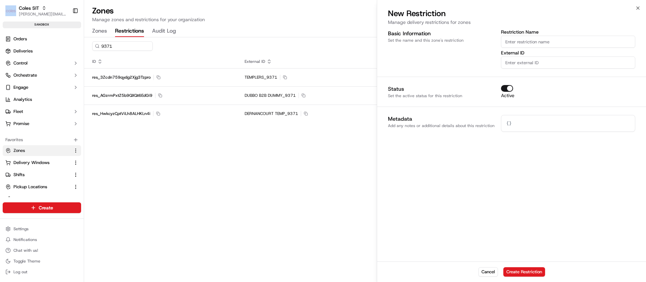
click at [37, 152] on html "Coles SIT nirbhay.palsingh@coles.com.au Toggle Sidebar sandbox Orders Deliverie…" at bounding box center [323, 141] width 646 height 282
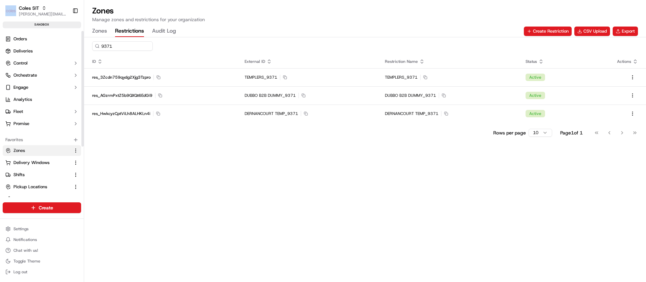
click at [37, 152] on link "Zones" at bounding box center [37, 151] width 65 height 6
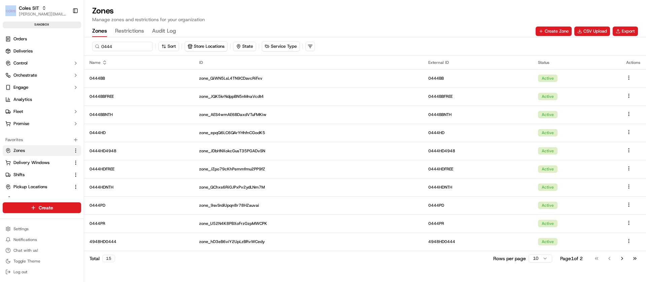
click at [101, 29] on button "Zones" at bounding box center [99, 31] width 15 height 11
click at [129, 48] on input "0444" at bounding box center [132, 46] width 81 height 9
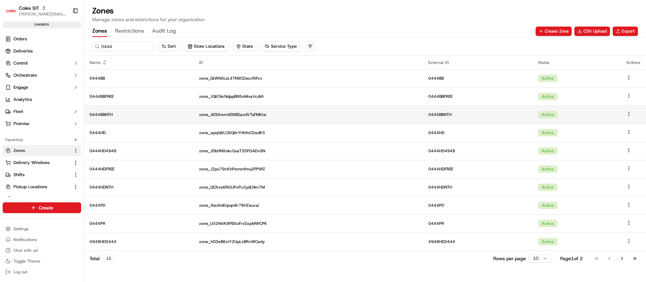
click at [131, 118] on td "0444BBNTH" at bounding box center [139, 115] width 110 height 18
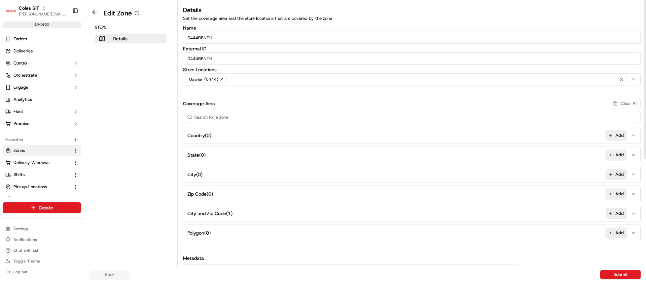
click at [265, 213] on button "City and Zip Code ( 1 ) Add" at bounding box center [412, 214] width 454 height 16
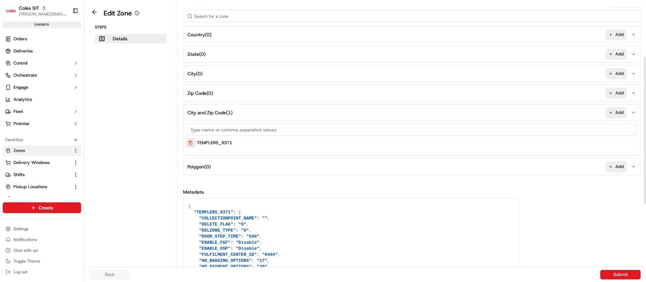
click at [230, 132] on input at bounding box center [412, 130] width 452 height 12
type input "DUBBO B2B DUMMY_9371"
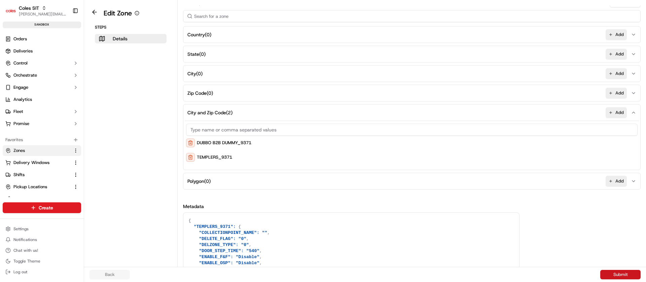
click at [615, 273] on button "Submit" at bounding box center [620, 274] width 40 height 9
